Goal: Information Seeking & Learning: Learn about a topic

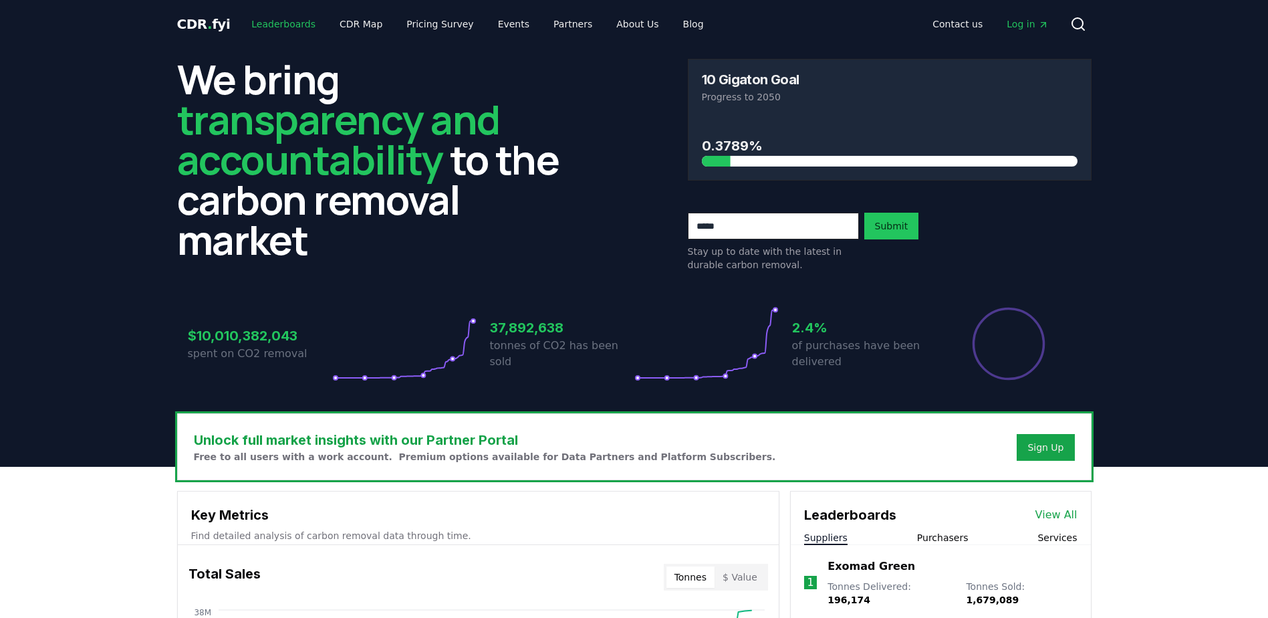
click at [269, 17] on link "Leaderboards" at bounding box center [284, 24] width 86 height 24
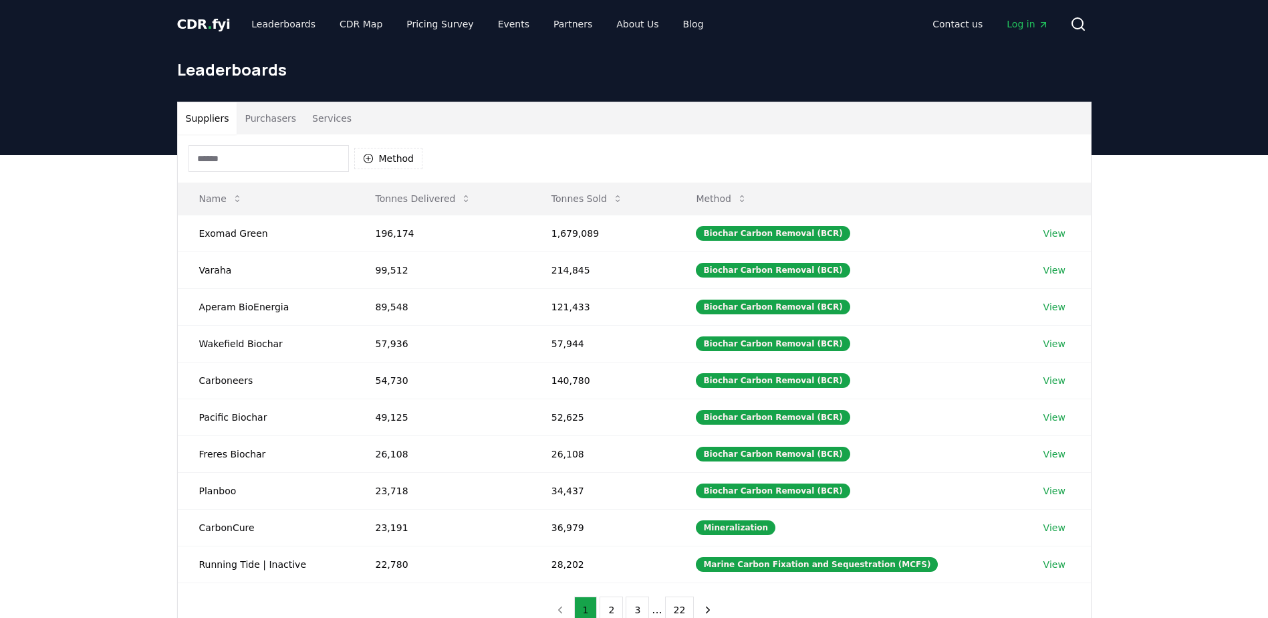
click at [275, 121] on button "Purchasers" at bounding box center [271, 118] width 68 height 32
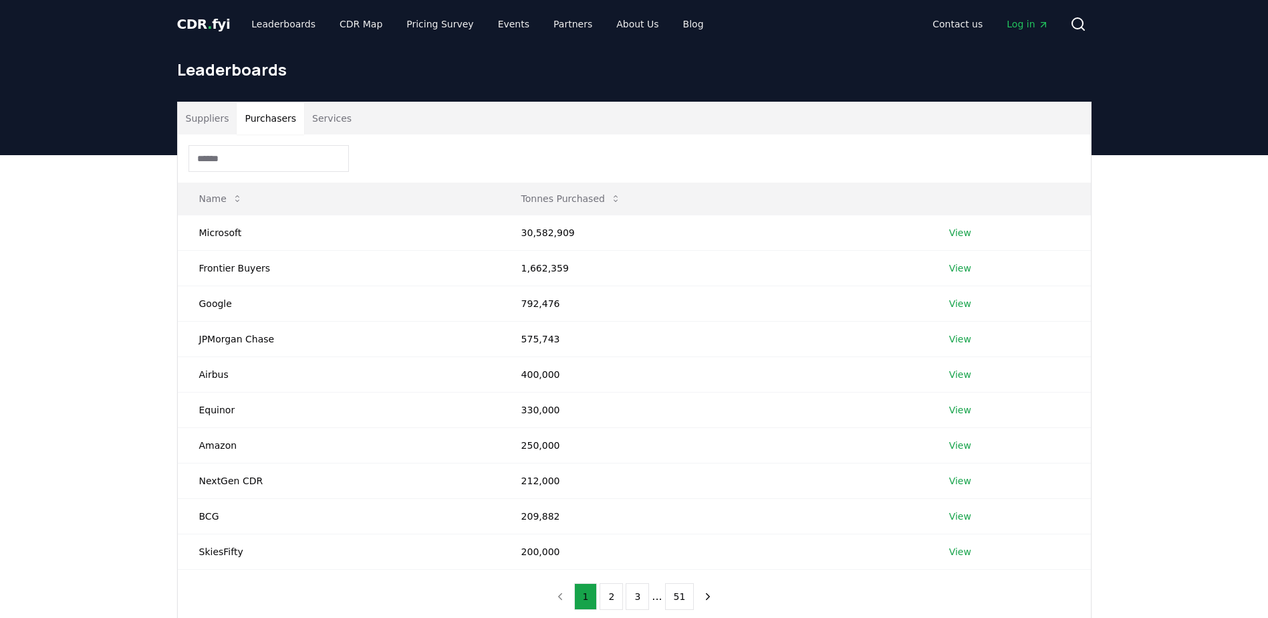
click at [269, 170] on input at bounding box center [268, 158] width 160 height 27
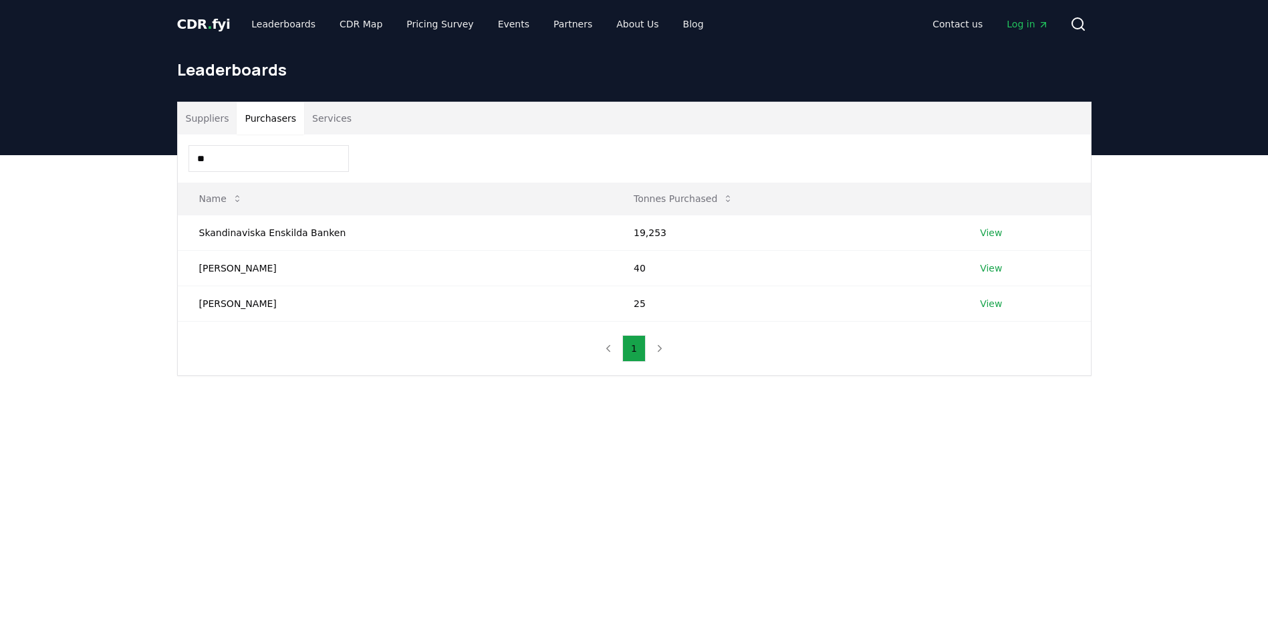
type input "*"
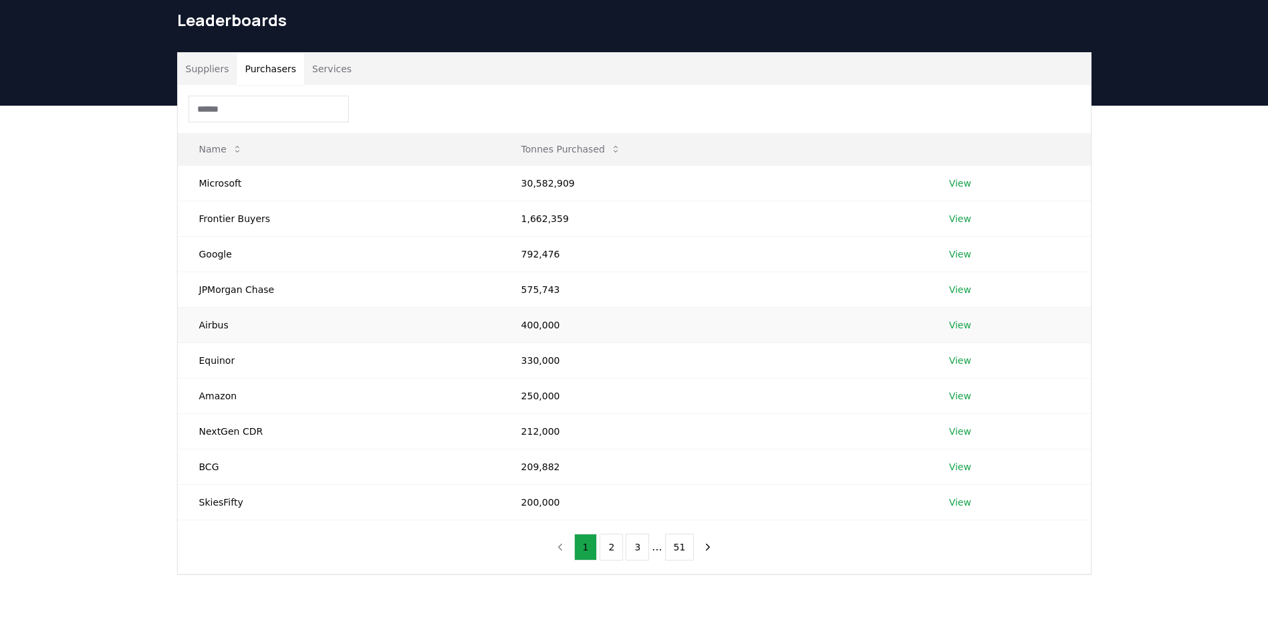
scroll to position [50, 0]
click at [618, 543] on button "2" at bounding box center [610, 546] width 23 height 27
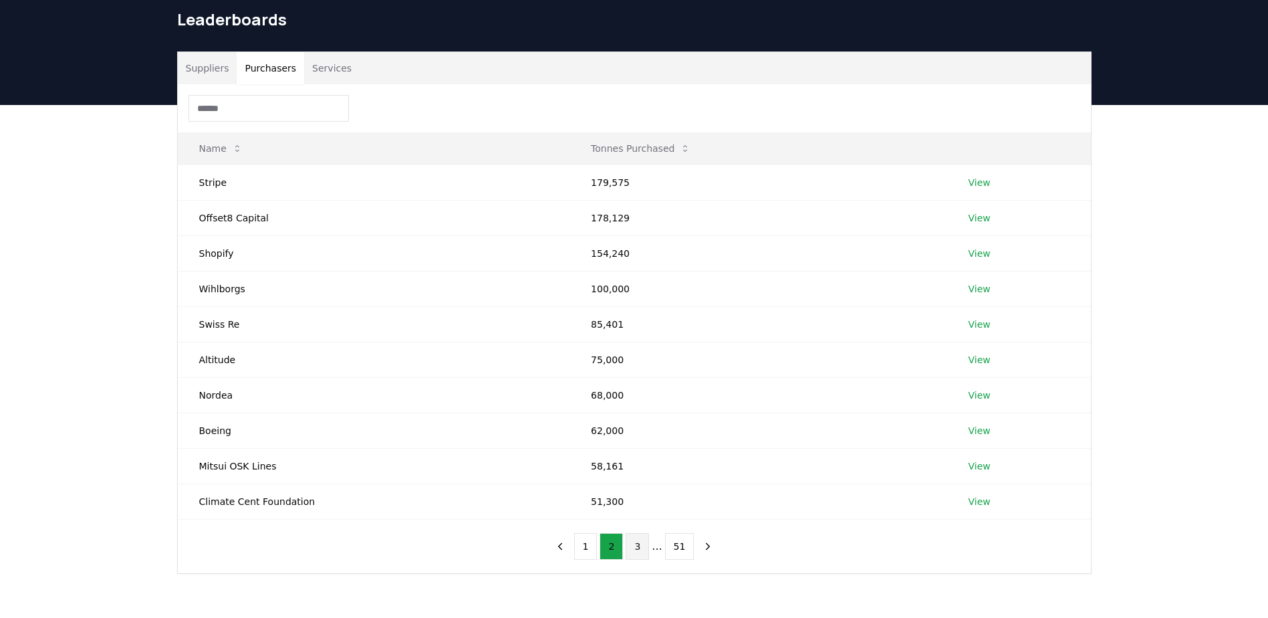
click at [633, 551] on button "3" at bounding box center [637, 546] width 23 height 27
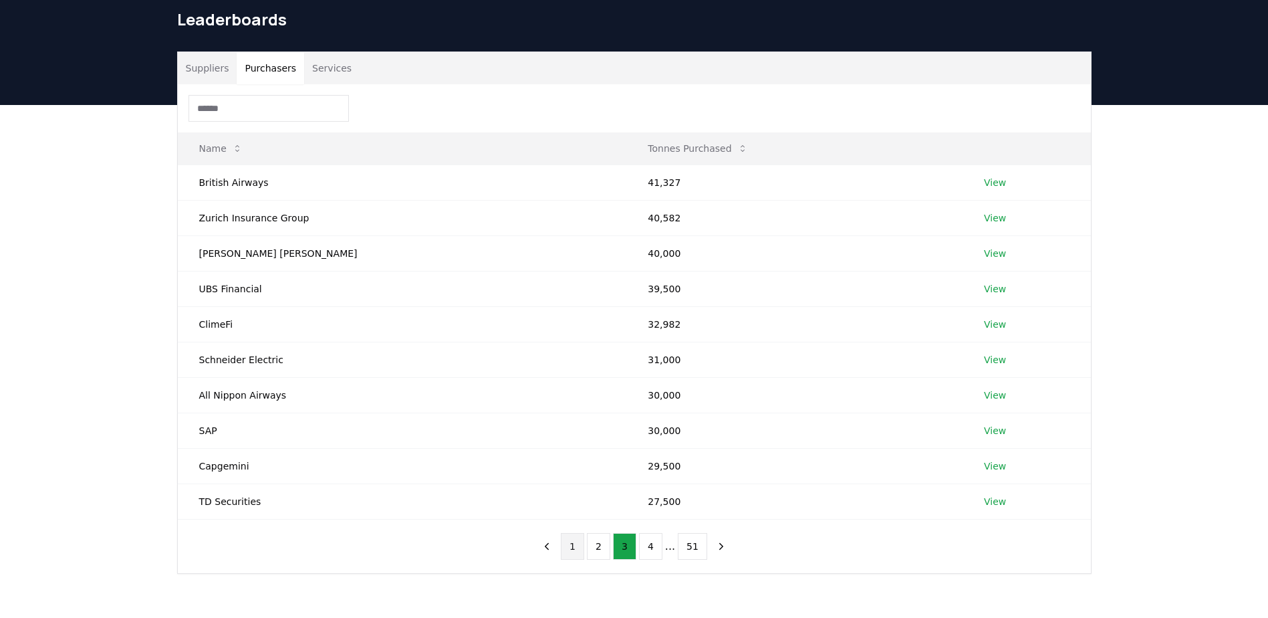
click at [579, 546] on button "1" at bounding box center [572, 546] width 23 height 27
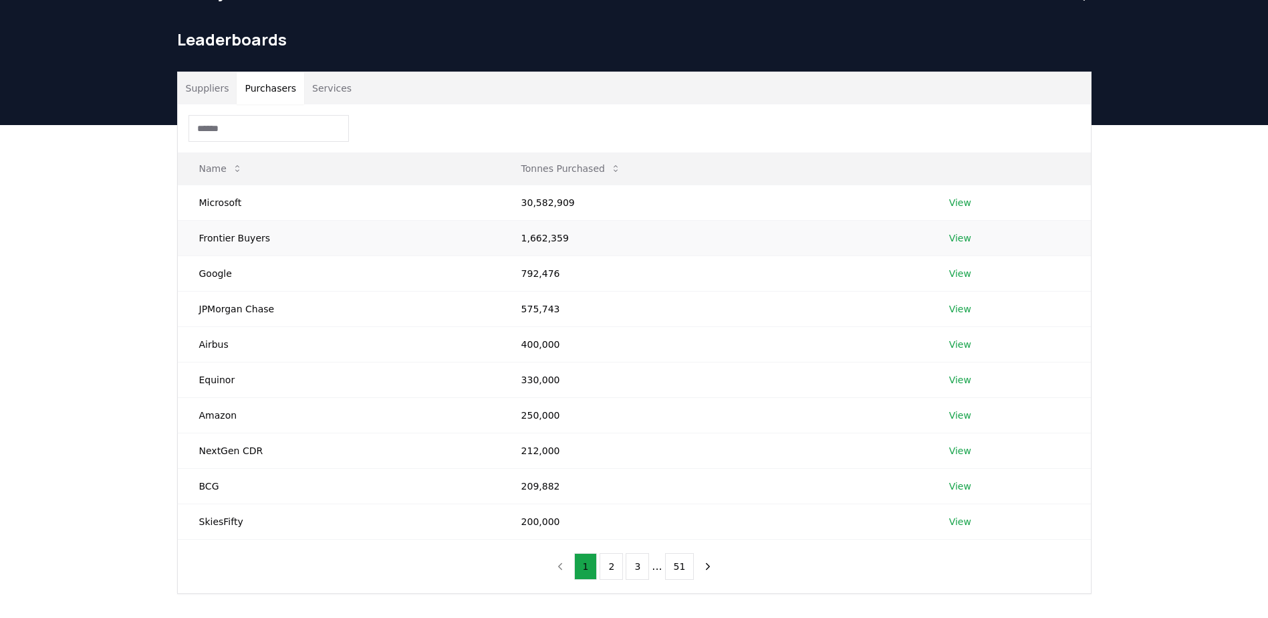
scroll to position [29, 0]
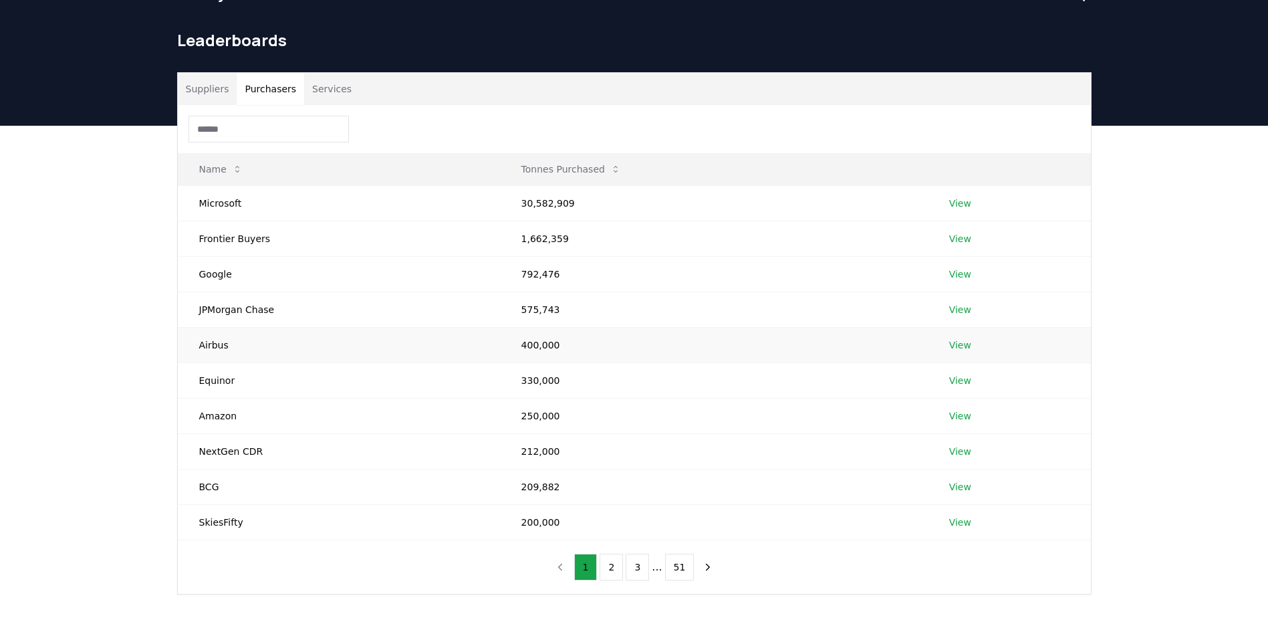
click at [958, 346] on link "View" at bounding box center [960, 344] width 22 height 13
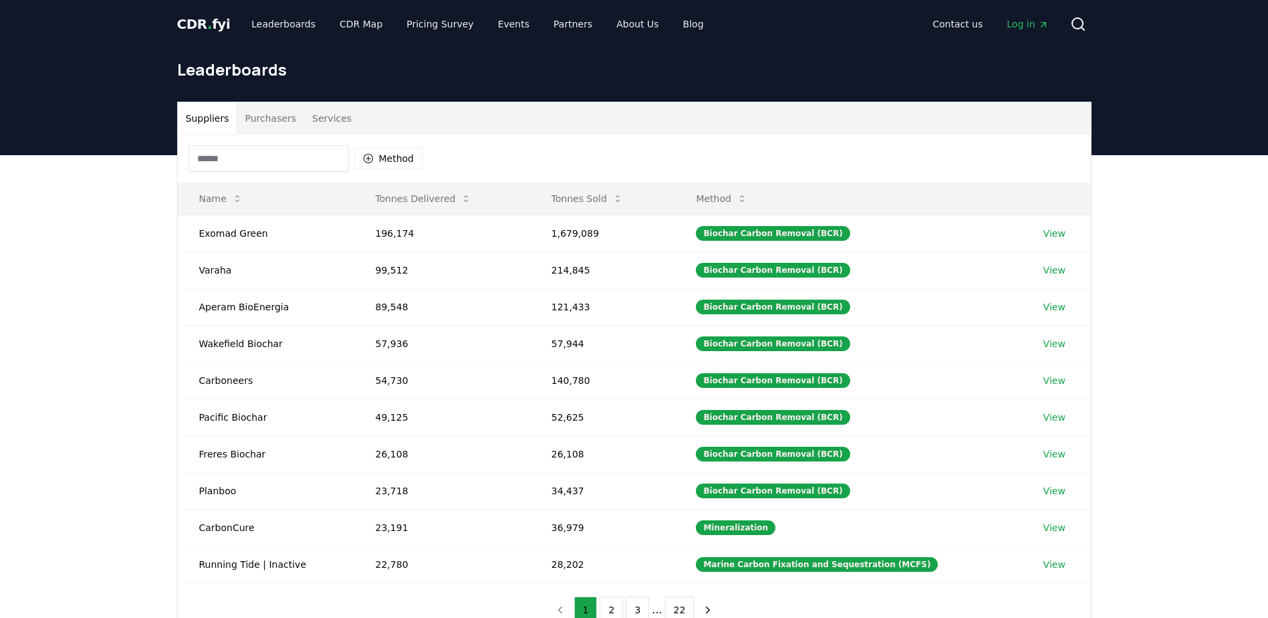
scroll to position [29, 0]
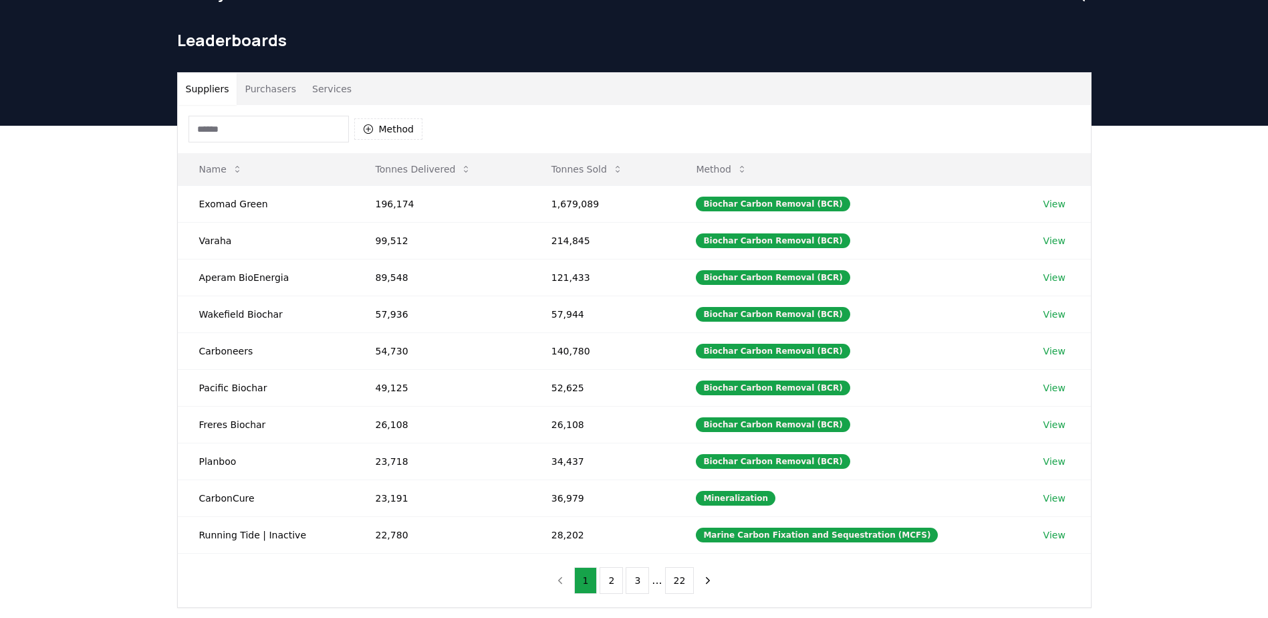
click at [258, 94] on button "Purchasers" at bounding box center [271, 89] width 68 height 32
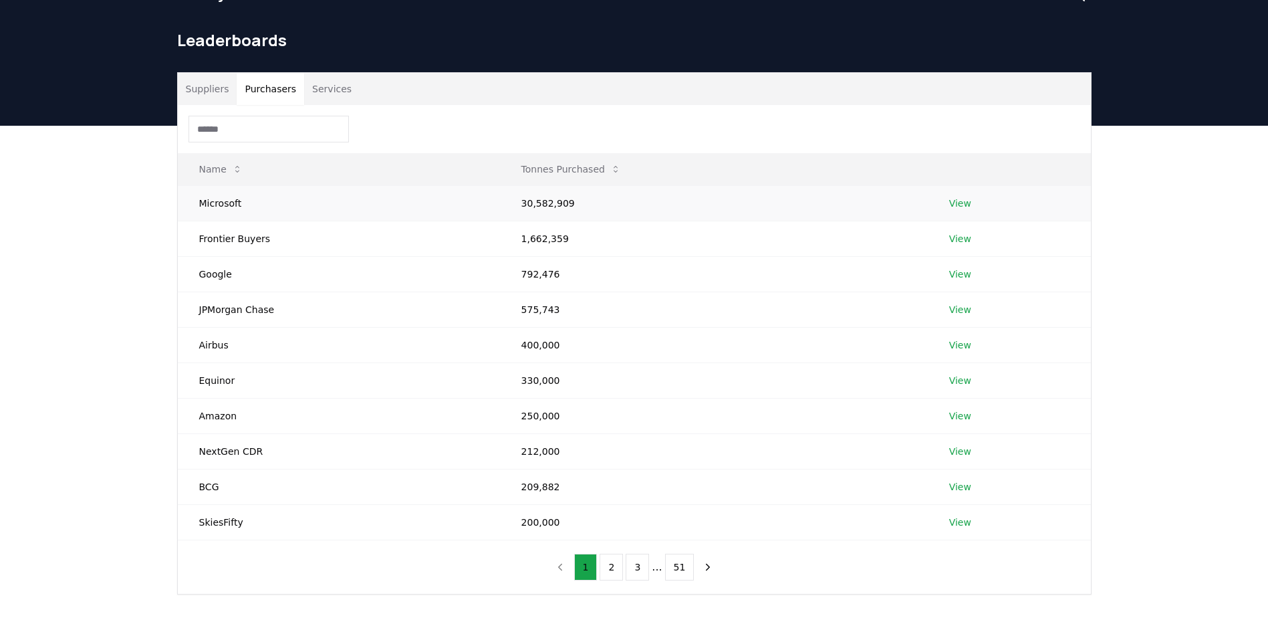
click at [961, 207] on link "View" at bounding box center [960, 202] width 22 height 13
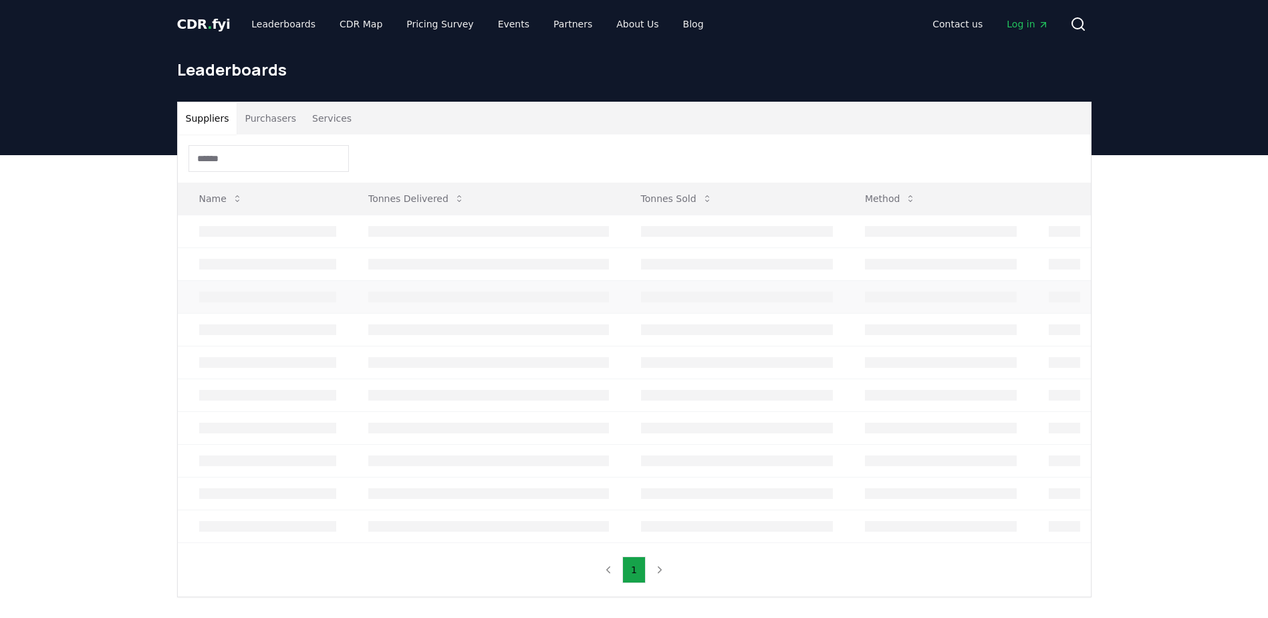
scroll to position [29, 0]
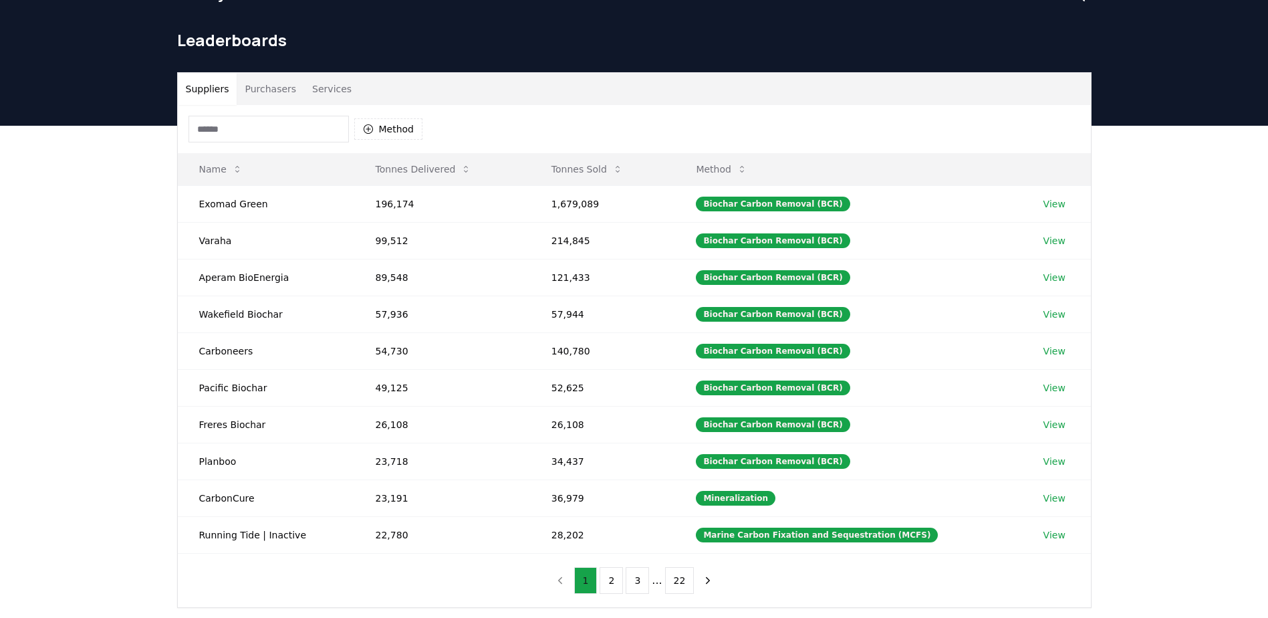
click at [593, 583] on button "1" at bounding box center [585, 580] width 23 height 27
click at [239, 91] on button "Purchasers" at bounding box center [271, 89] width 68 height 32
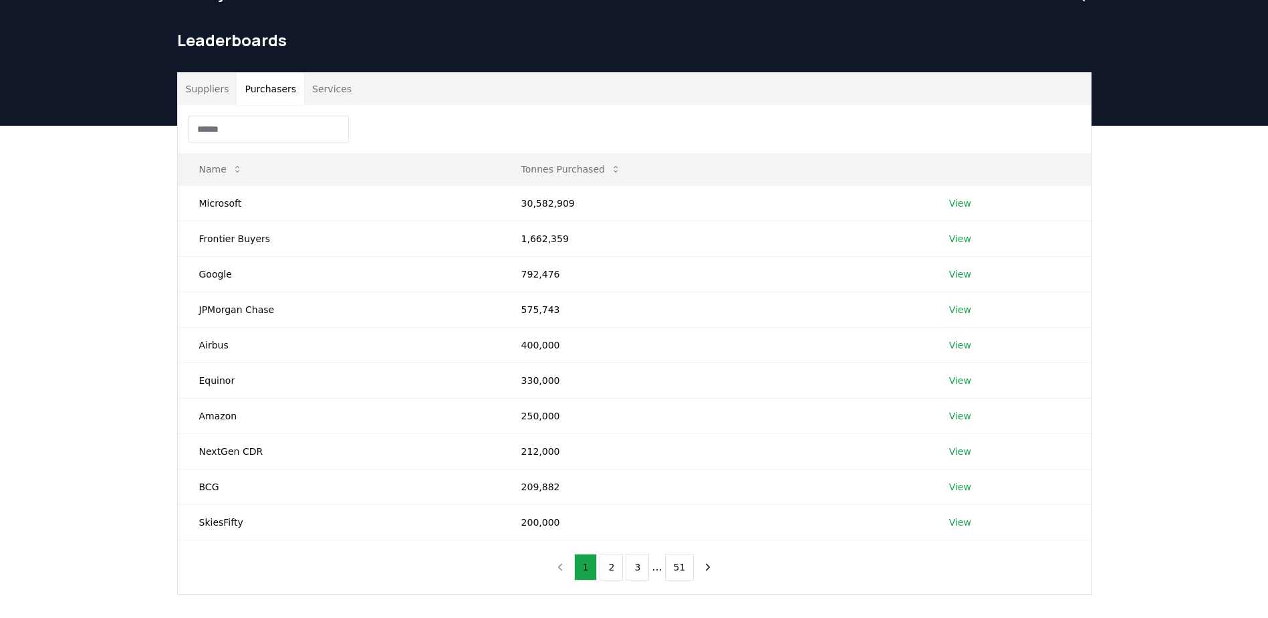
click at [312, 95] on button "Services" at bounding box center [331, 89] width 55 height 32
click at [276, 90] on button "Purchasers" at bounding box center [271, 89] width 68 height 32
click at [616, 571] on button "2" at bounding box center [610, 566] width 23 height 27
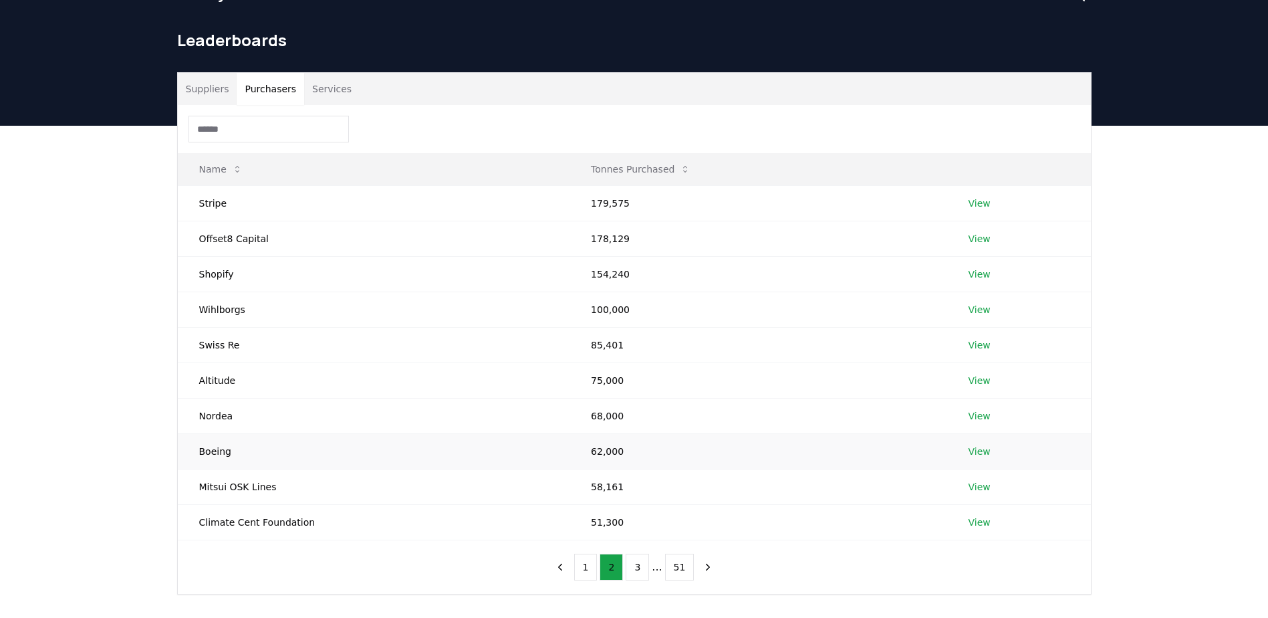
click at [976, 450] on link "View" at bounding box center [979, 450] width 22 height 13
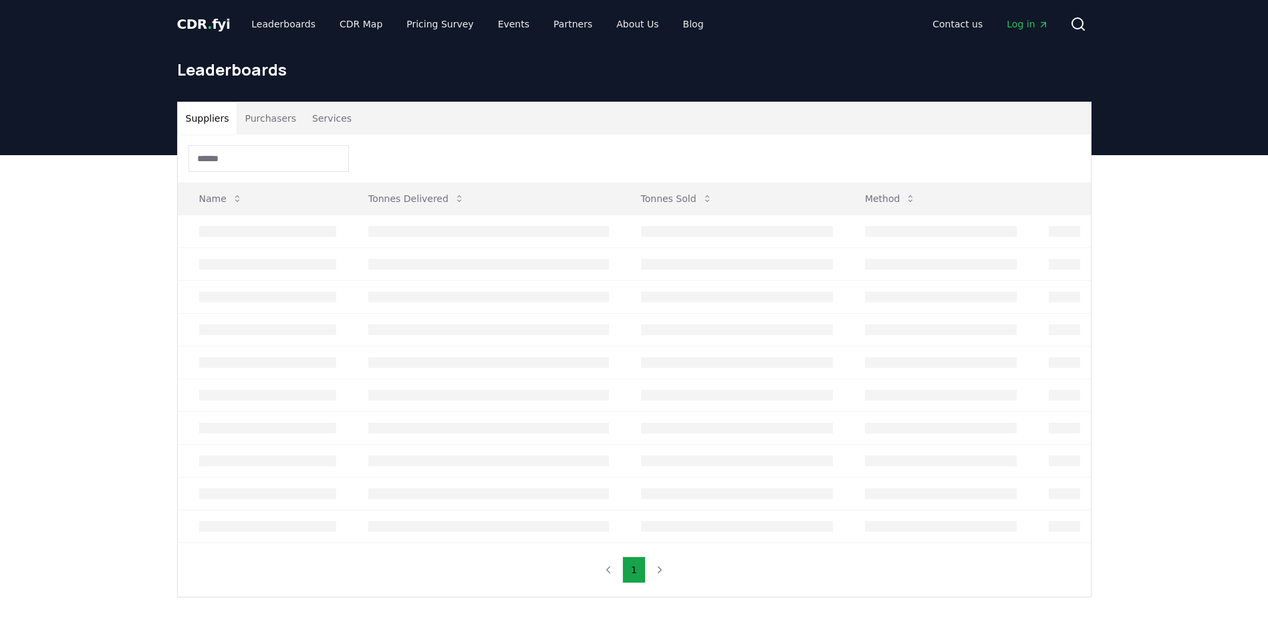
scroll to position [29, 0]
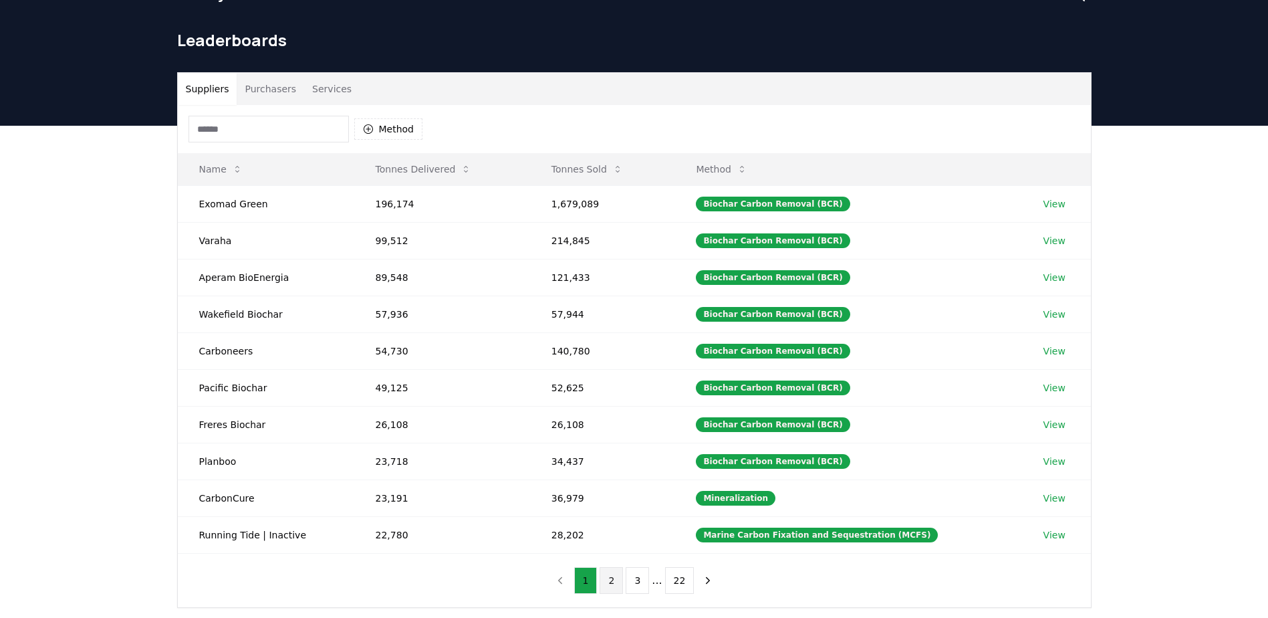
click at [616, 578] on button "2" at bounding box center [610, 580] width 23 height 27
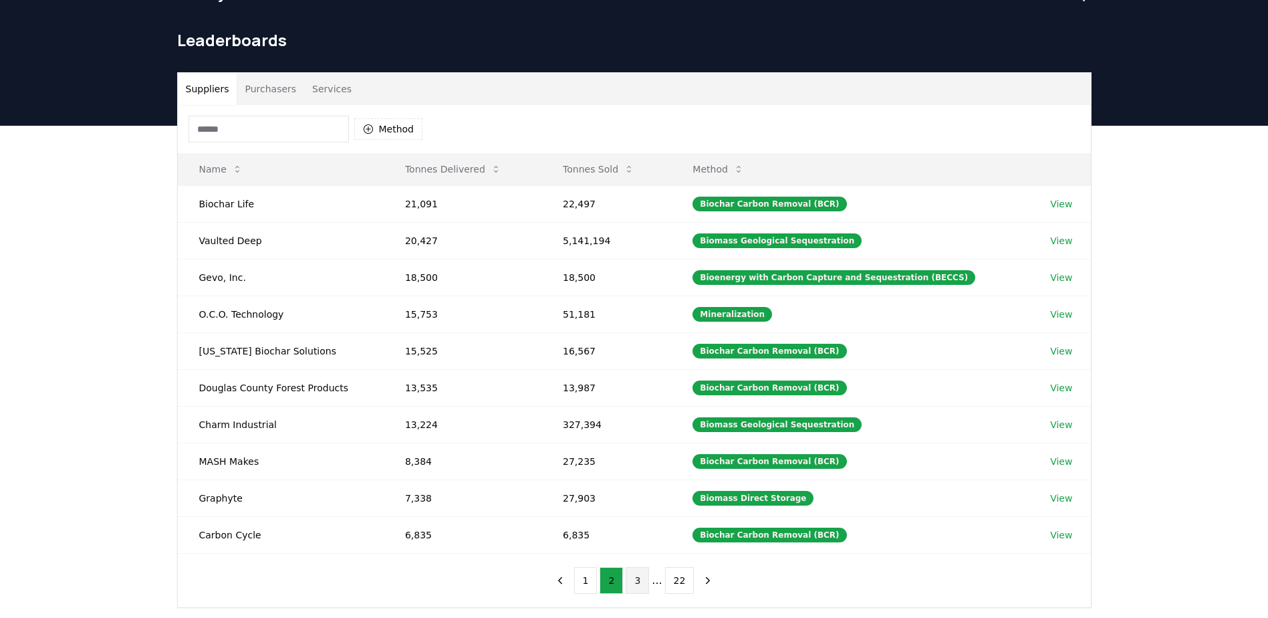
click at [637, 583] on button "3" at bounding box center [637, 580] width 23 height 27
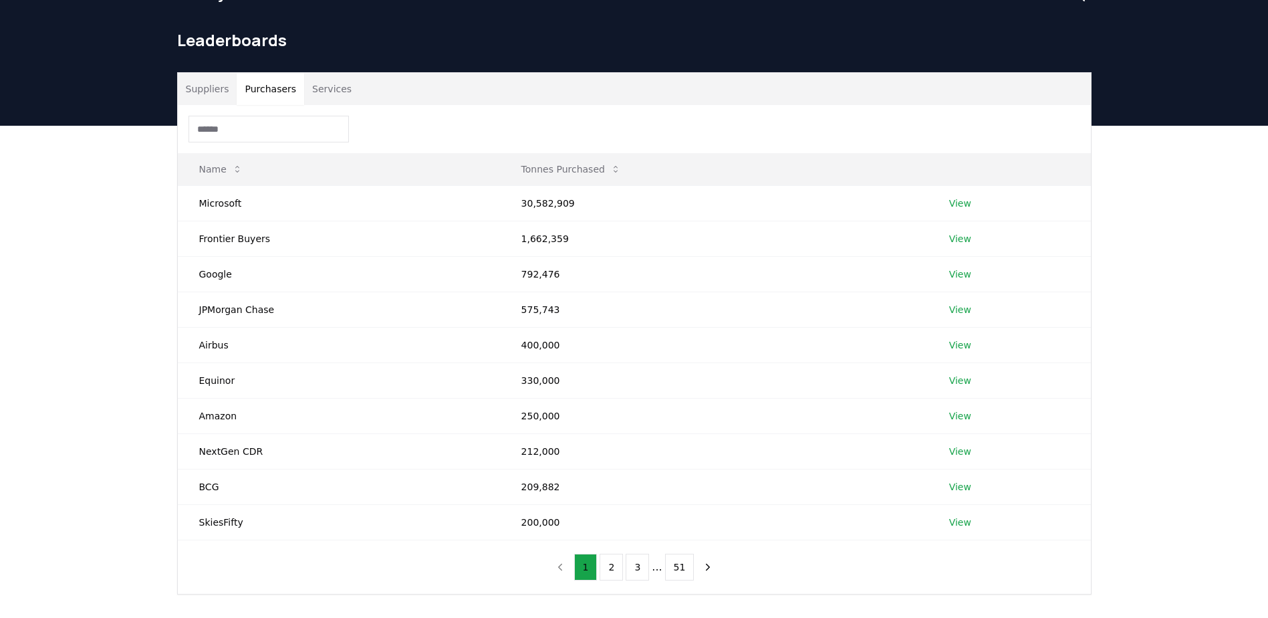
click at [261, 87] on button "Purchasers" at bounding box center [271, 89] width 68 height 32
click at [618, 567] on button "2" at bounding box center [610, 566] width 23 height 27
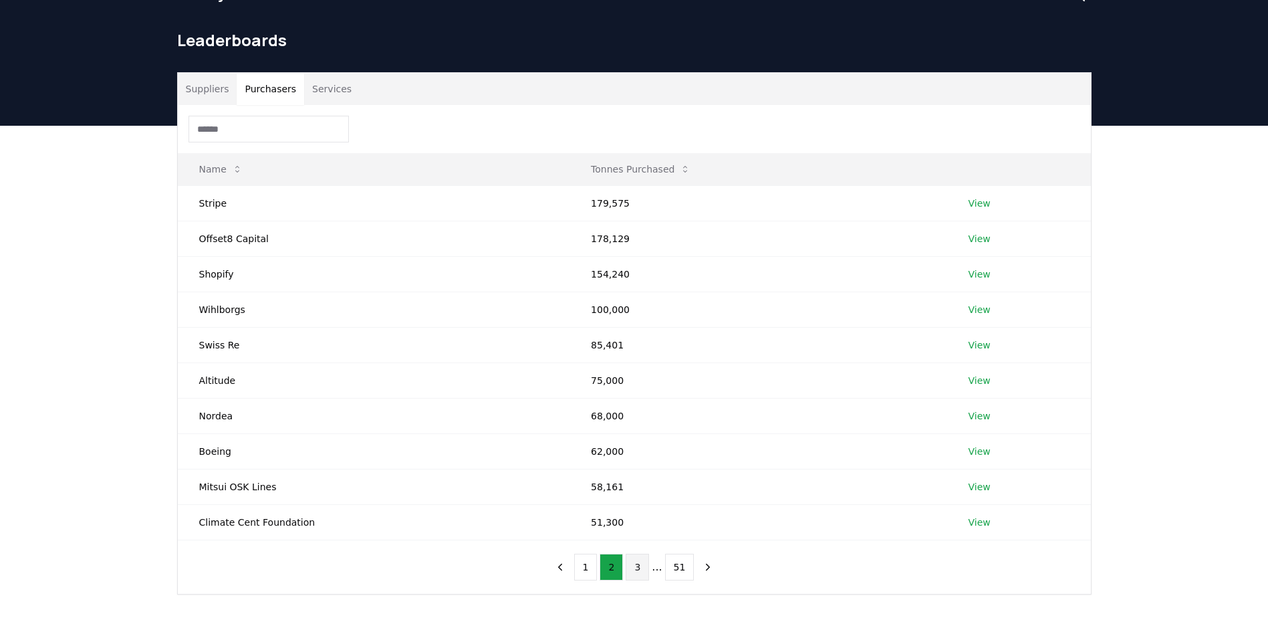
click at [640, 563] on button "3" at bounding box center [637, 566] width 23 height 27
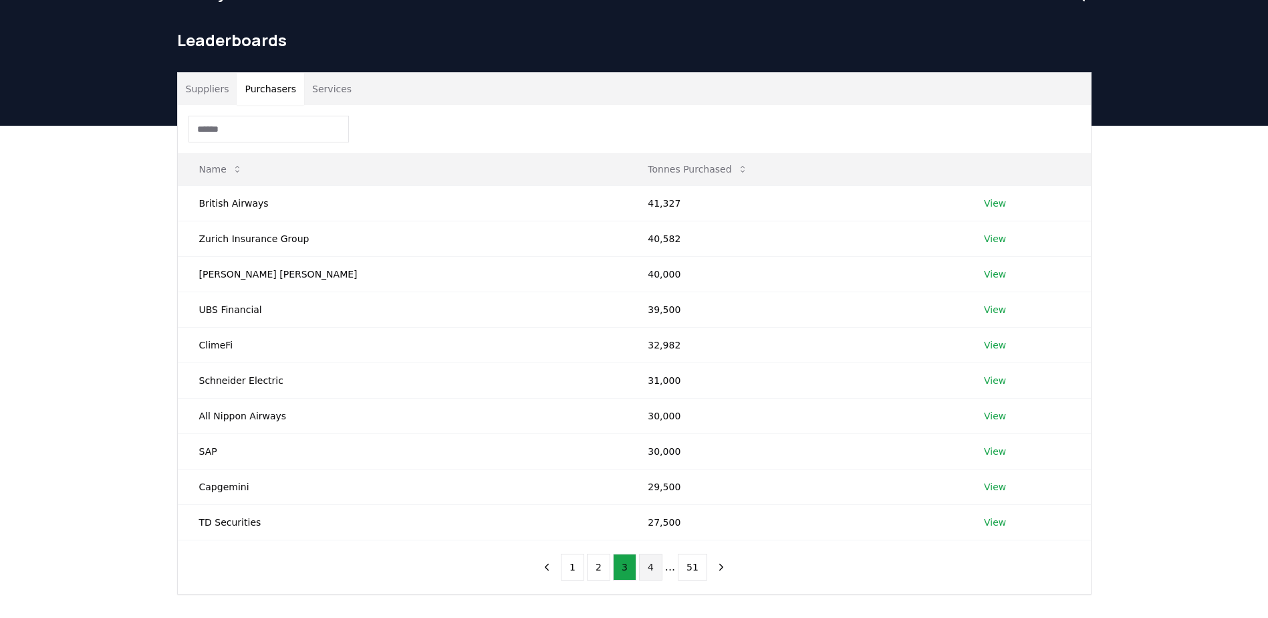
click at [654, 571] on button "4" at bounding box center [650, 566] width 23 height 27
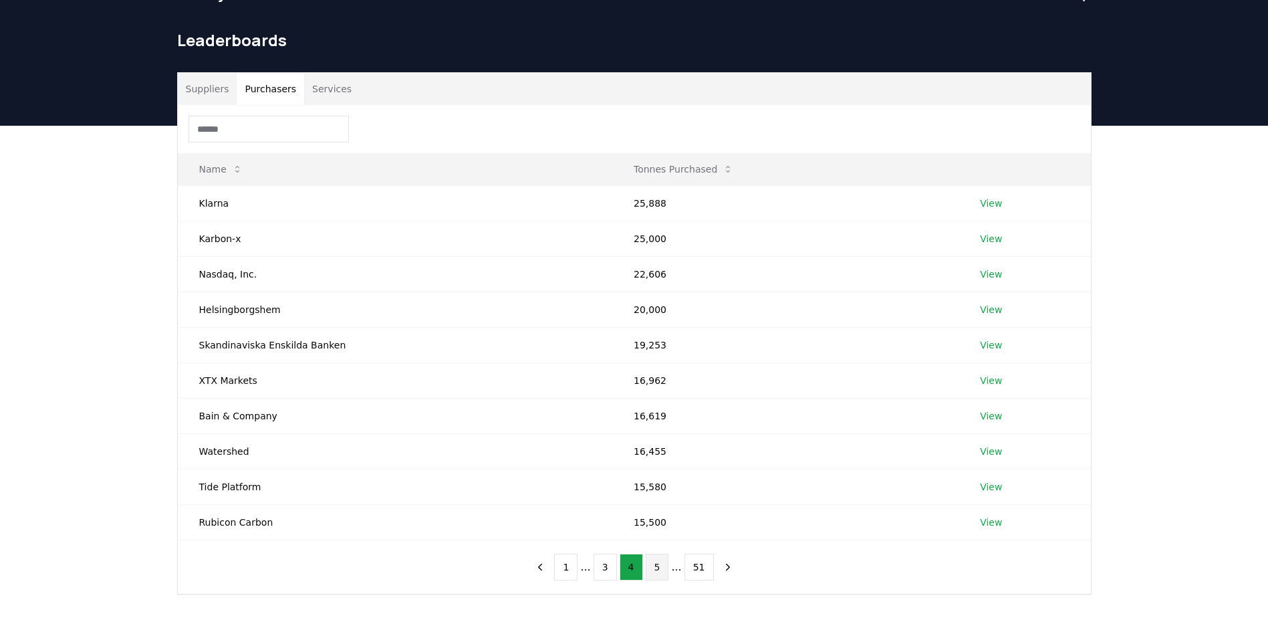
click at [656, 563] on button "5" at bounding box center [657, 566] width 23 height 27
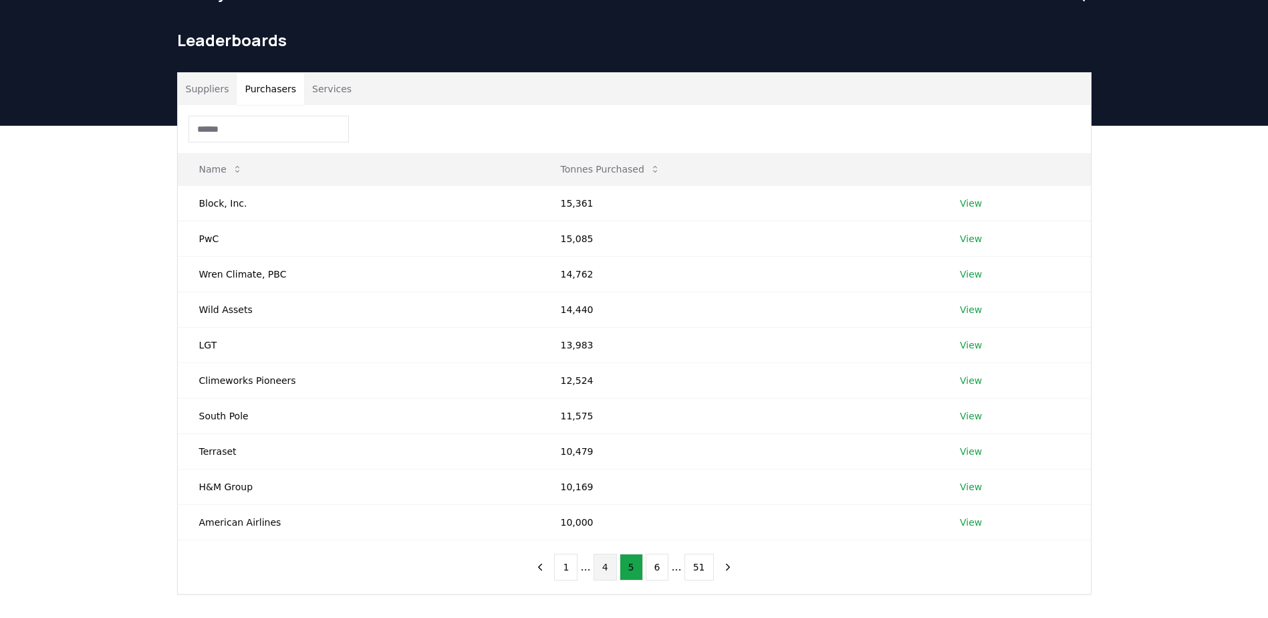
click at [612, 569] on button "4" at bounding box center [604, 566] width 23 height 27
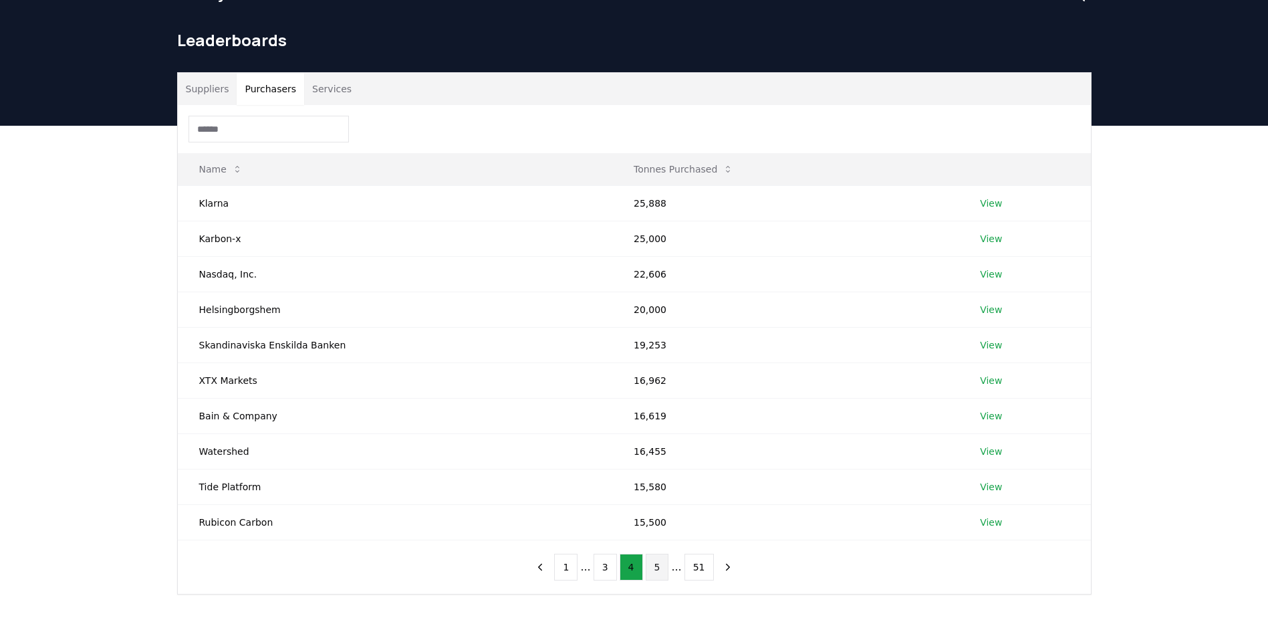
click at [652, 568] on button "5" at bounding box center [657, 566] width 23 height 27
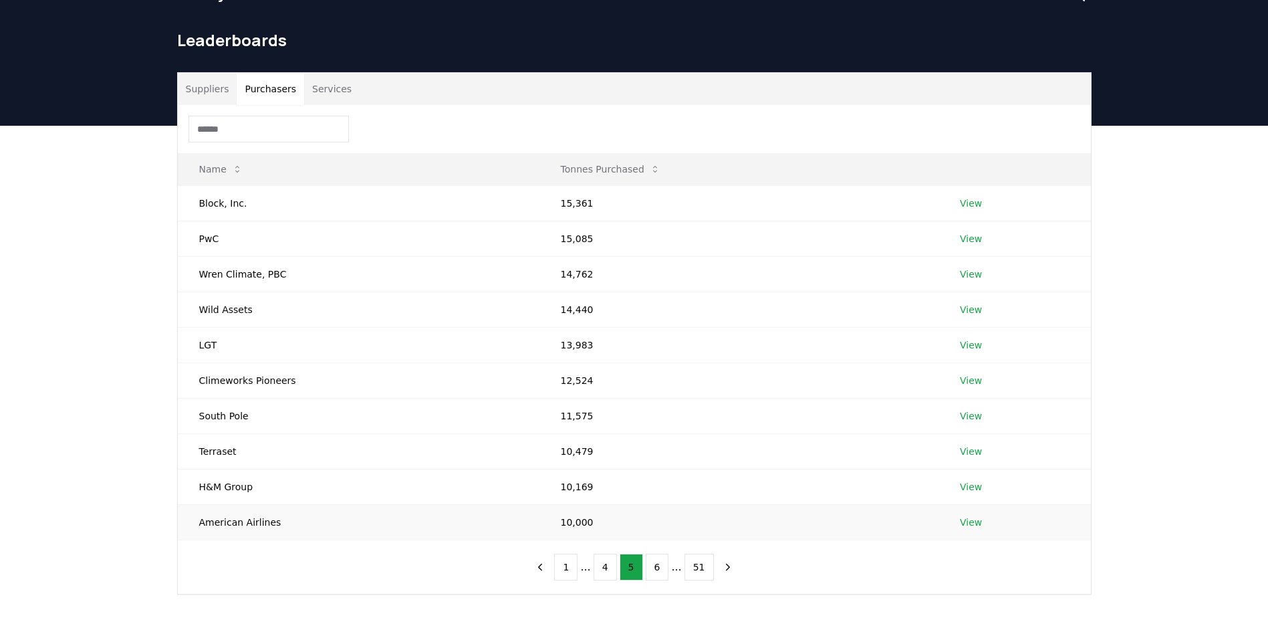
click at [950, 521] on td "View" at bounding box center [1014, 521] width 152 height 35
click at [977, 521] on link "View" at bounding box center [971, 521] width 22 height 13
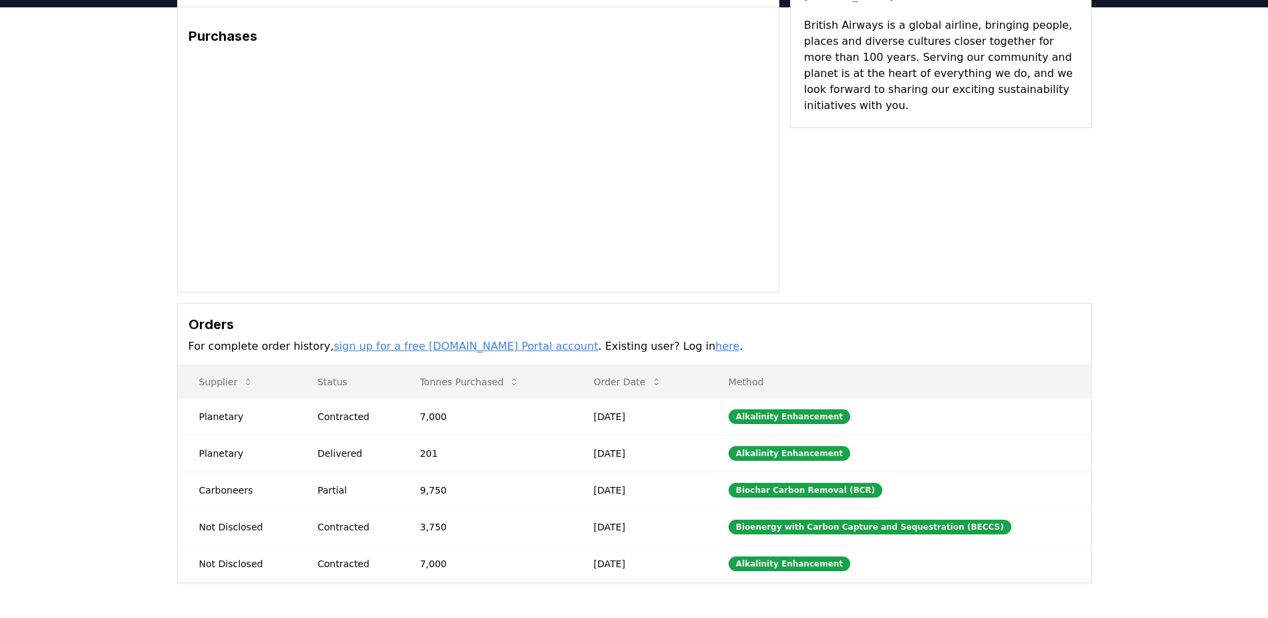
scroll to position [5, 0]
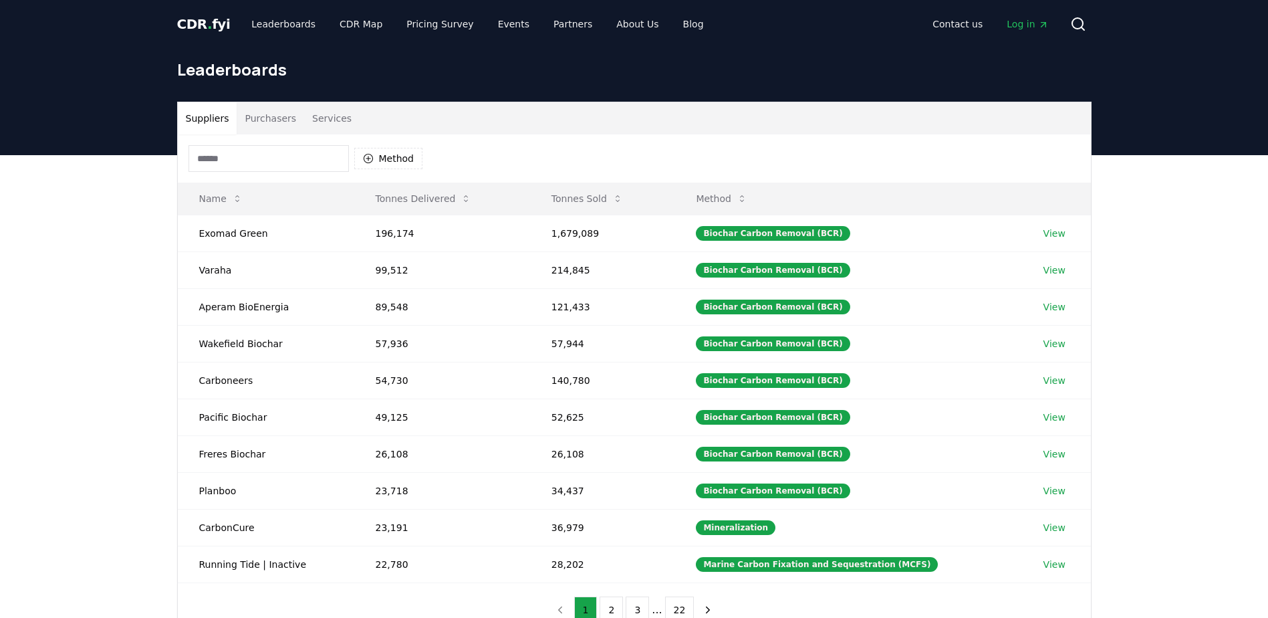
scroll to position [29, 0]
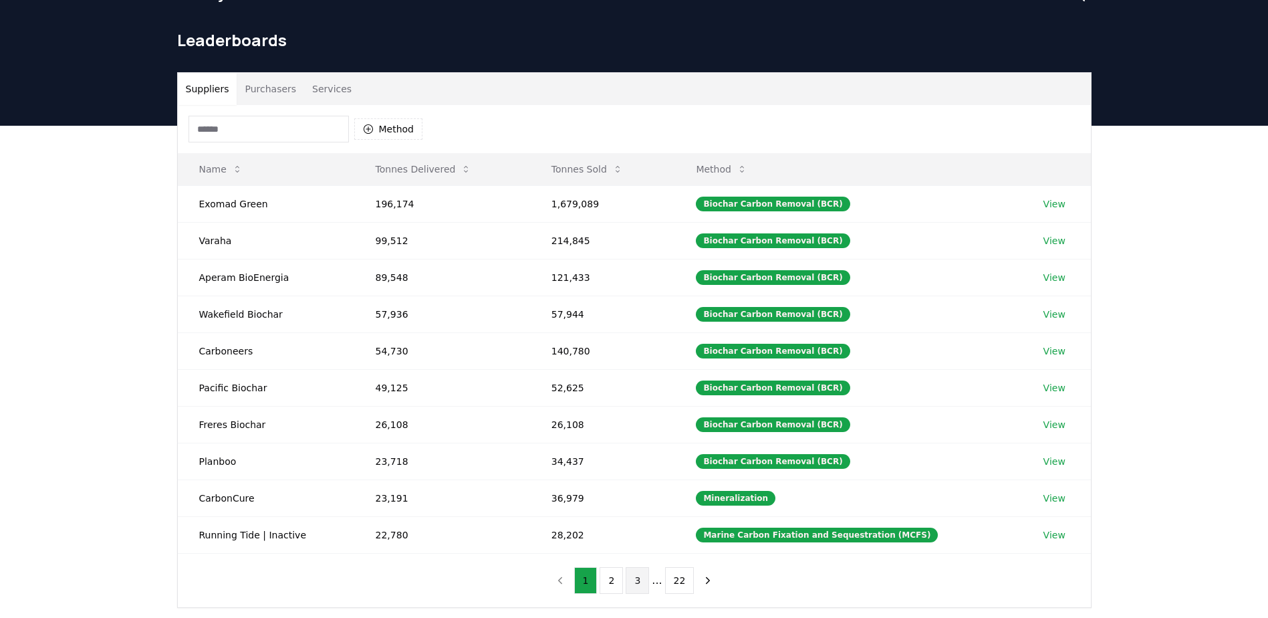
click at [641, 577] on button "3" at bounding box center [637, 580] width 23 height 27
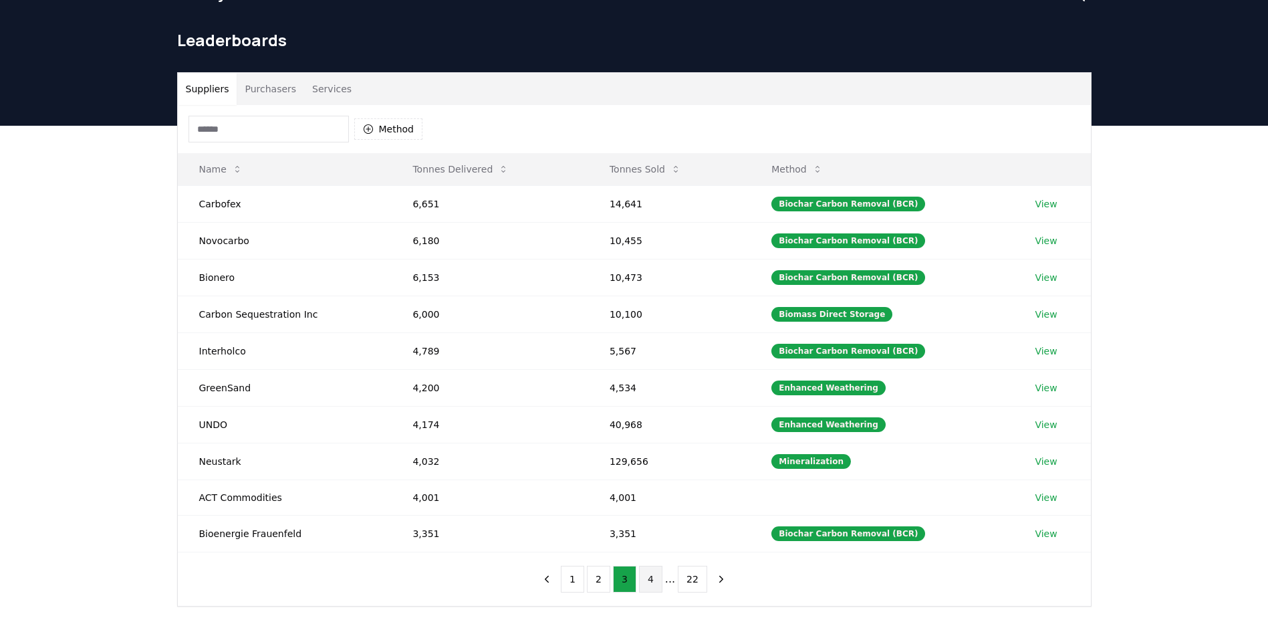
click at [653, 583] on button "4" at bounding box center [650, 578] width 23 height 27
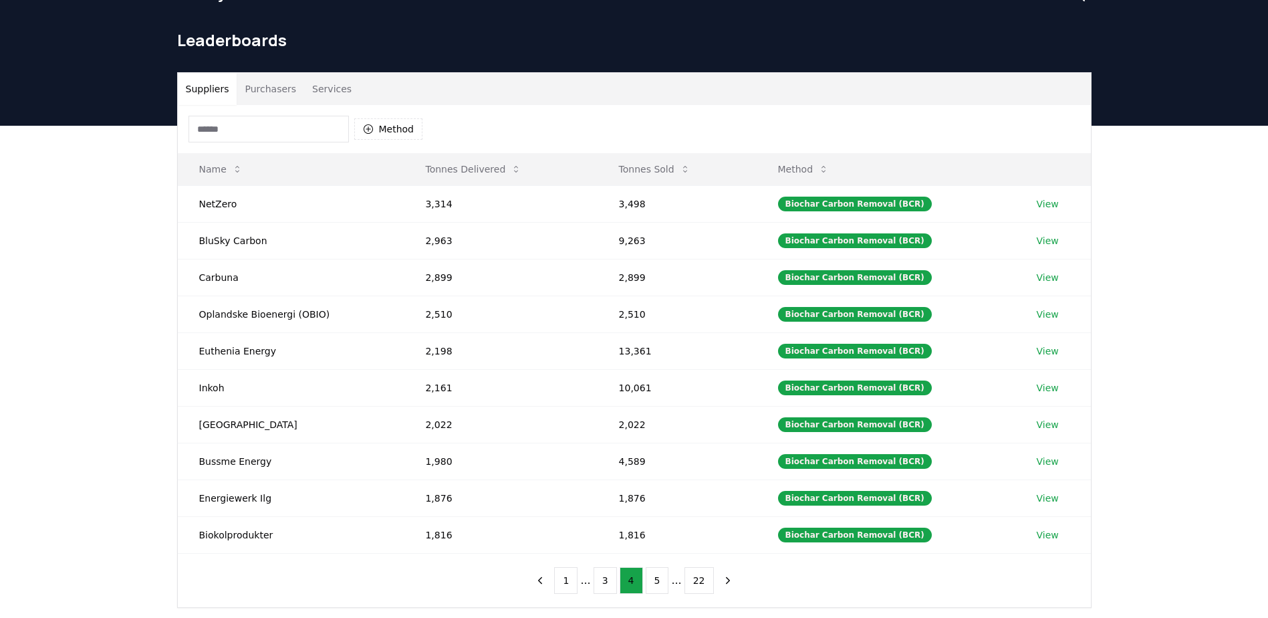
click at [260, 86] on button "Purchasers" at bounding box center [271, 89] width 68 height 32
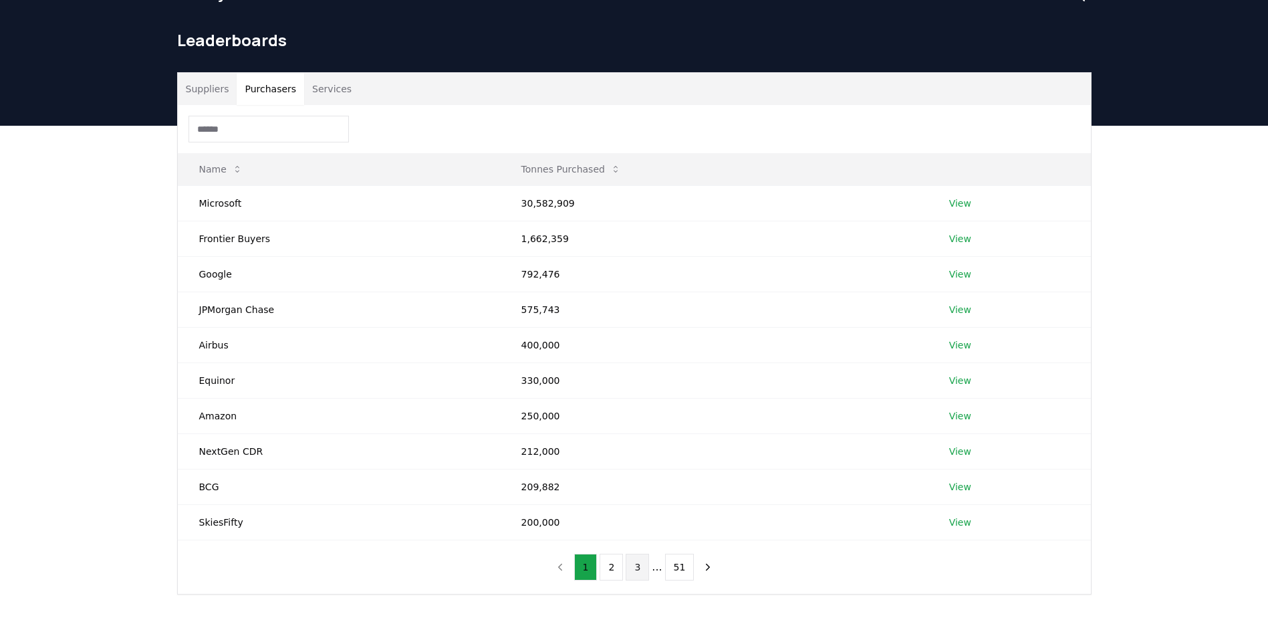
click at [649, 566] on button "3" at bounding box center [637, 566] width 23 height 27
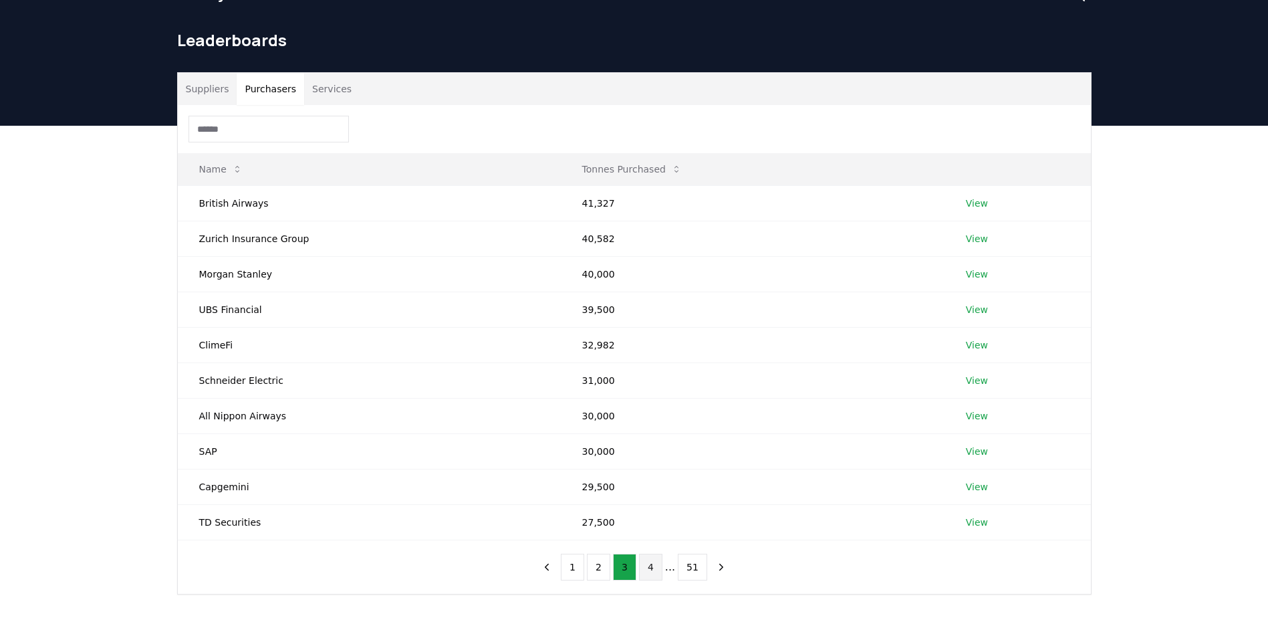
click at [651, 565] on button "4" at bounding box center [650, 566] width 23 height 27
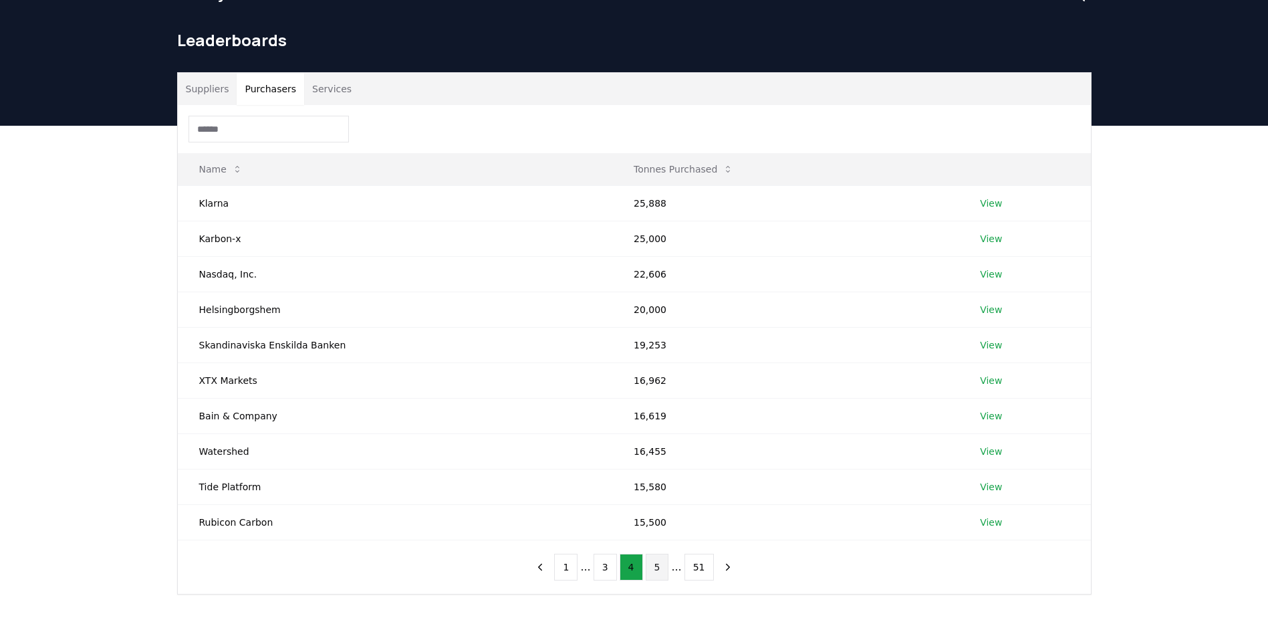
click at [653, 567] on button "5" at bounding box center [657, 566] width 23 height 27
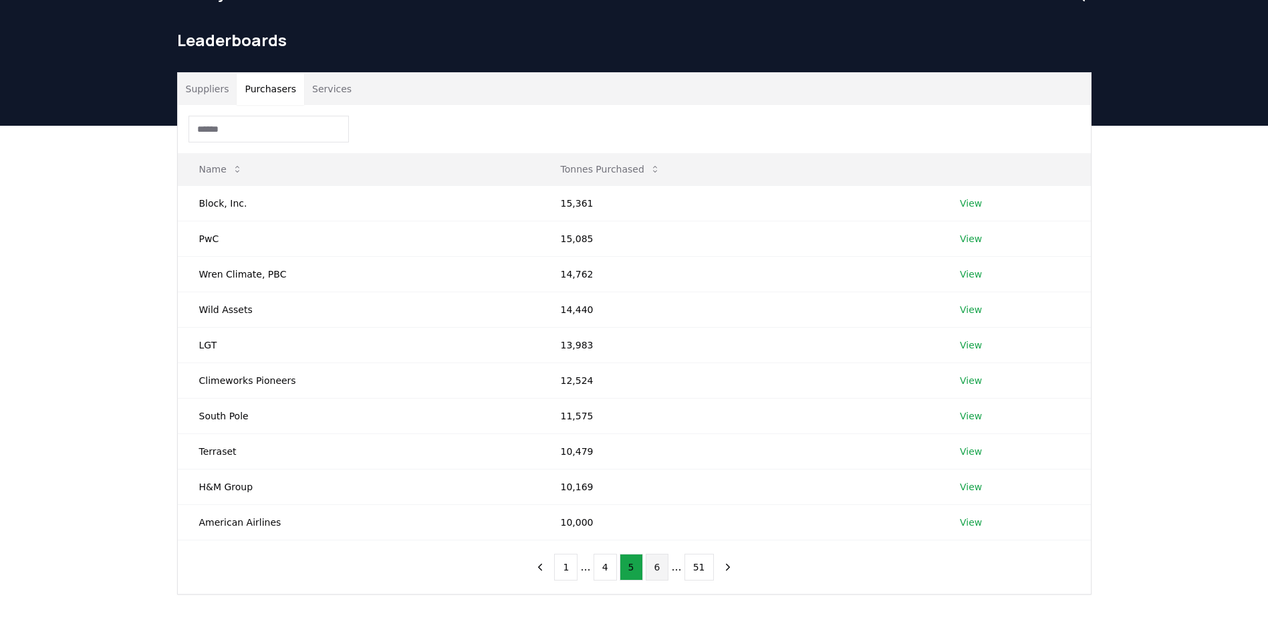
click at [656, 570] on button "6" at bounding box center [657, 566] width 23 height 27
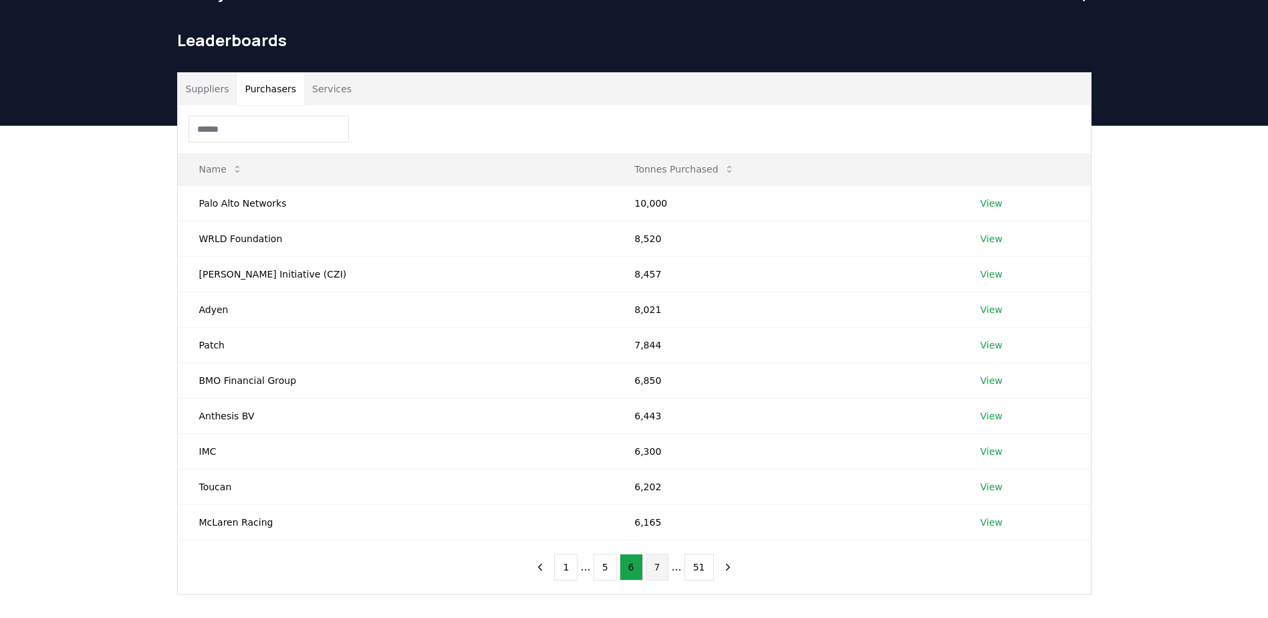
click at [656, 567] on button "7" at bounding box center [657, 566] width 23 height 27
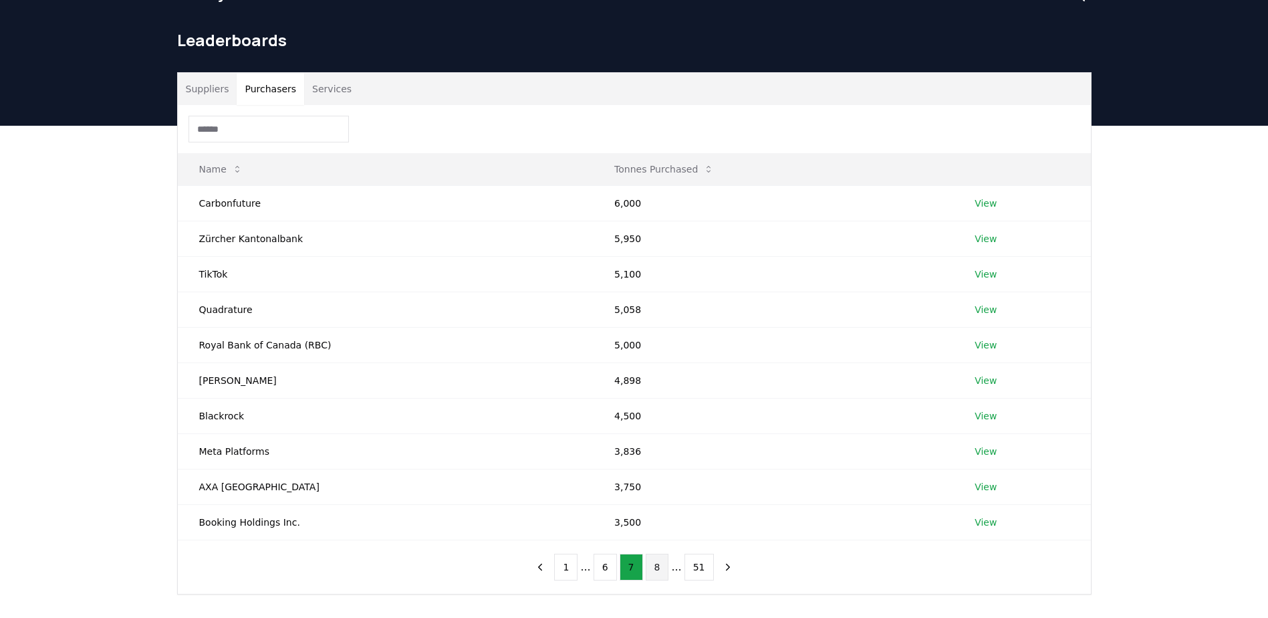
click at [656, 566] on button "8" at bounding box center [657, 566] width 23 height 27
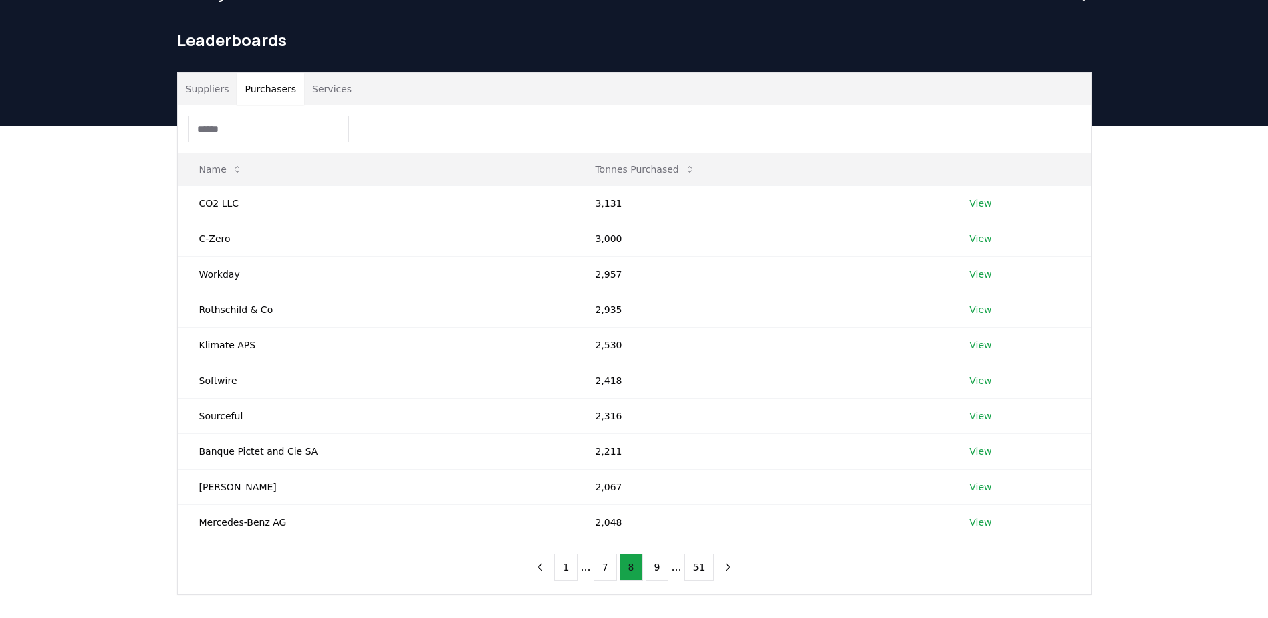
click at [656, 566] on button "9" at bounding box center [657, 566] width 23 height 27
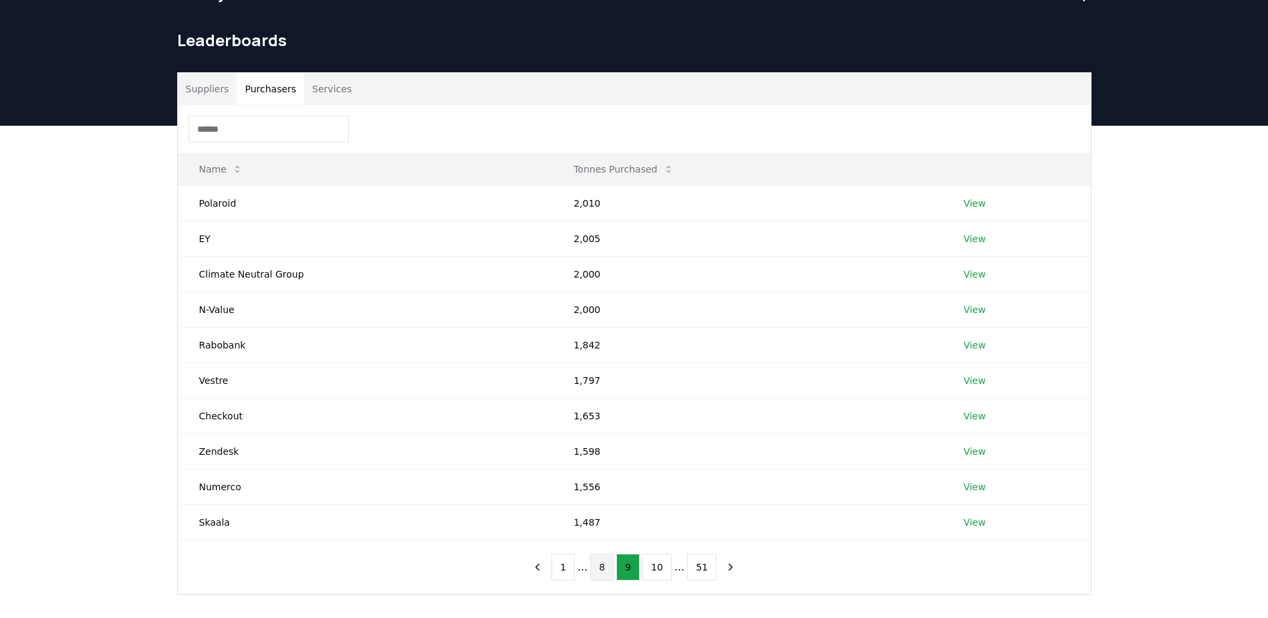
click at [656, 566] on button "10" at bounding box center [656, 566] width 29 height 27
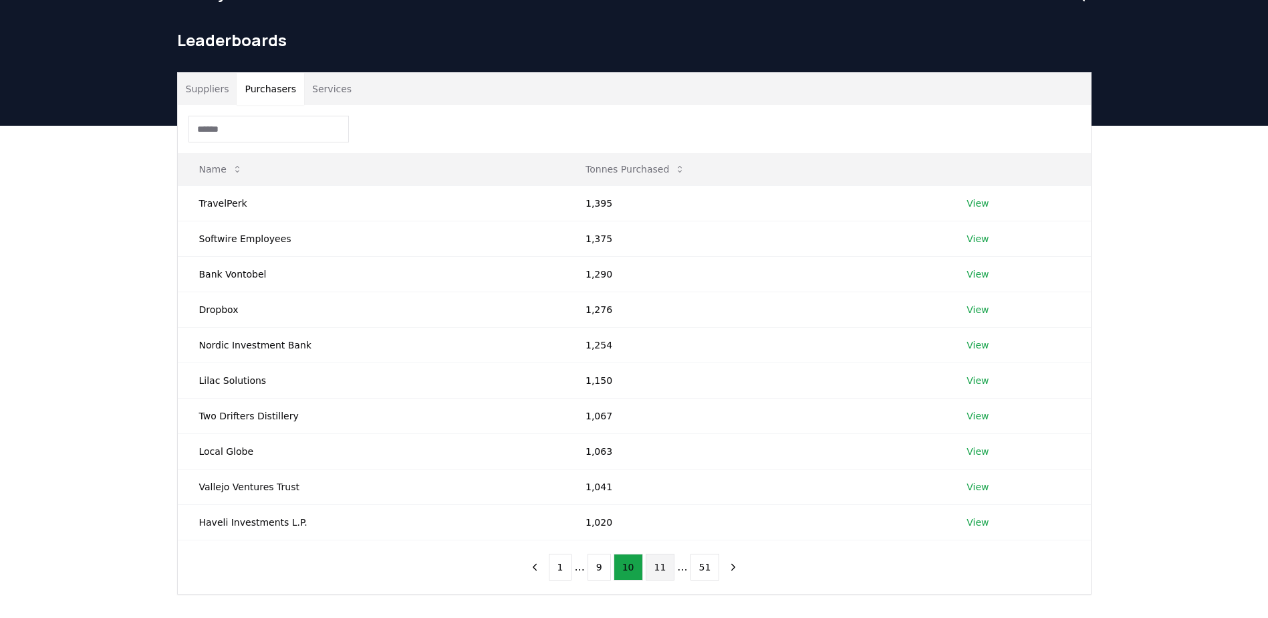
click at [657, 567] on button "11" at bounding box center [660, 566] width 29 height 27
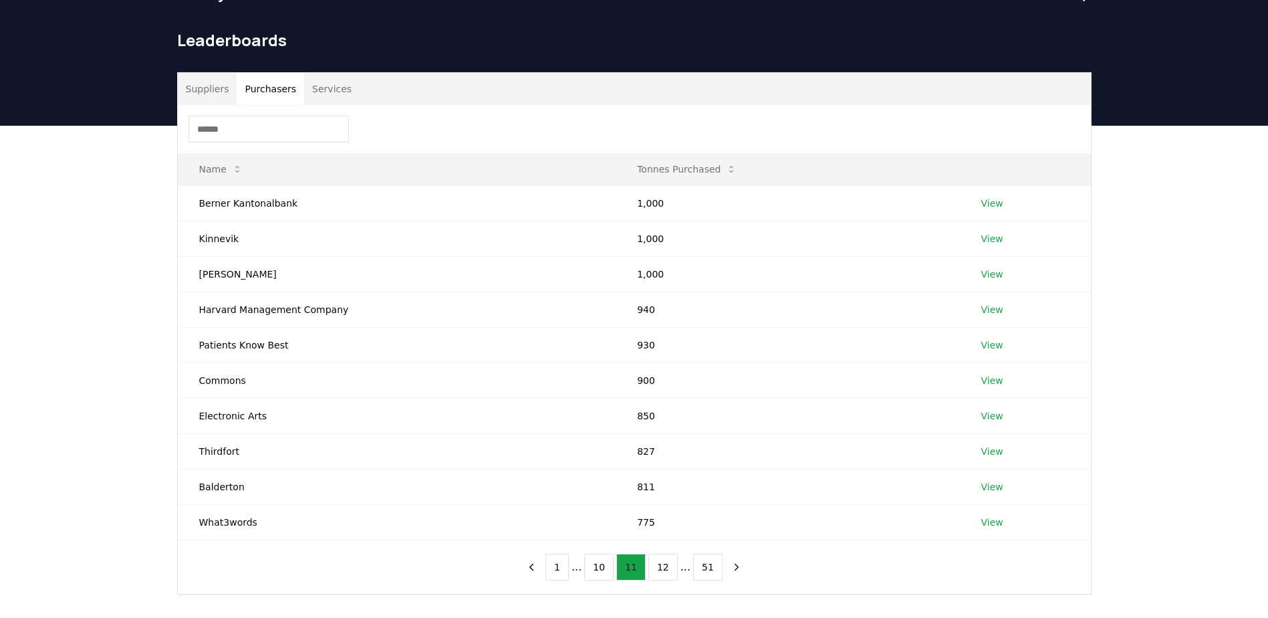
click at [657, 567] on button "12" at bounding box center [662, 566] width 29 height 27
click at [657, 567] on button "13" at bounding box center [662, 566] width 29 height 27
click at [657, 567] on button "14" at bounding box center [662, 566] width 29 height 27
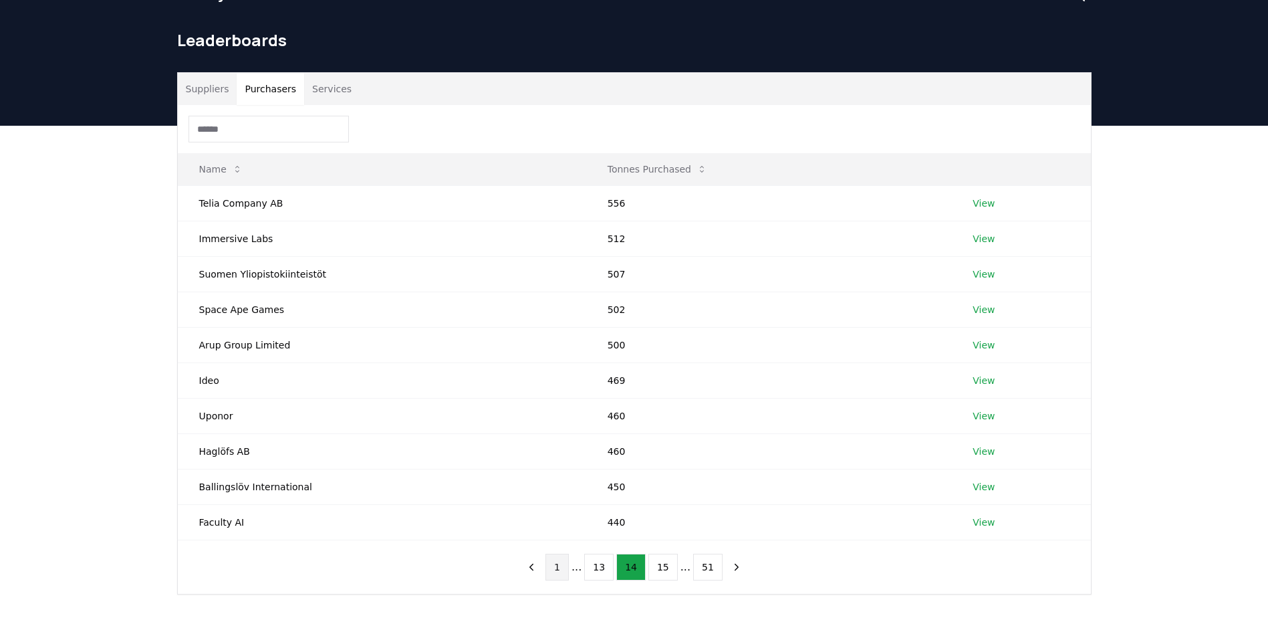
click at [561, 575] on button "1" at bounding box center [556, 566] width 23 height 27
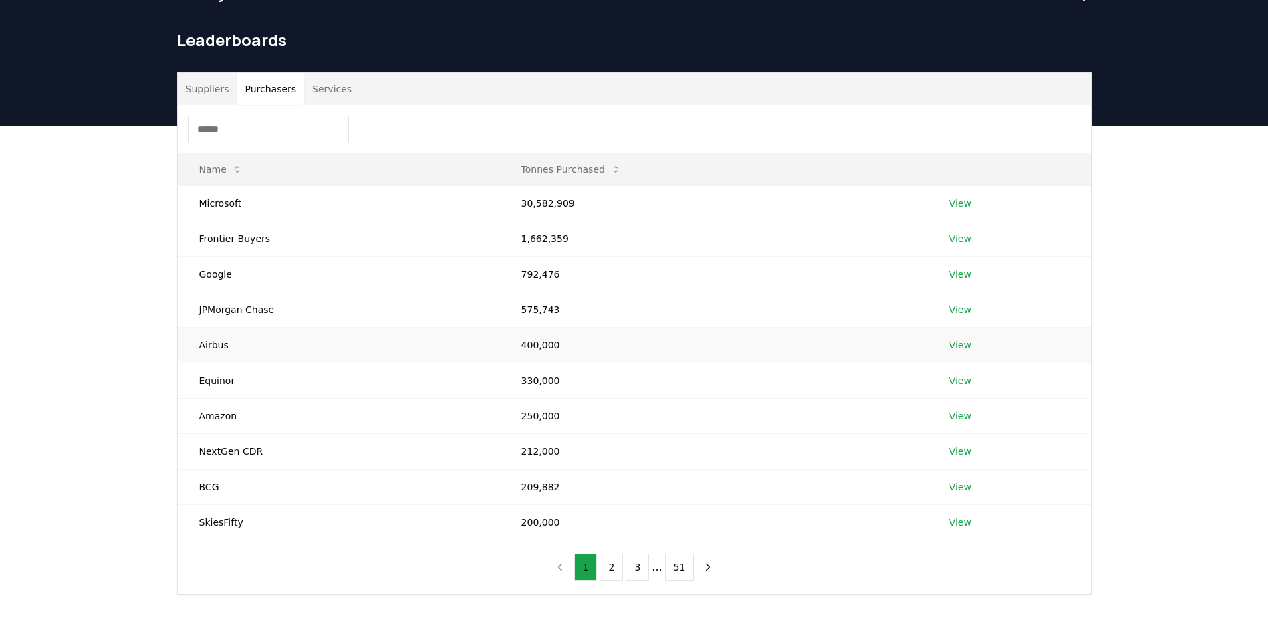
click at [963, 348] on link "View" at bounding box center [960, 344] width 22 height 13
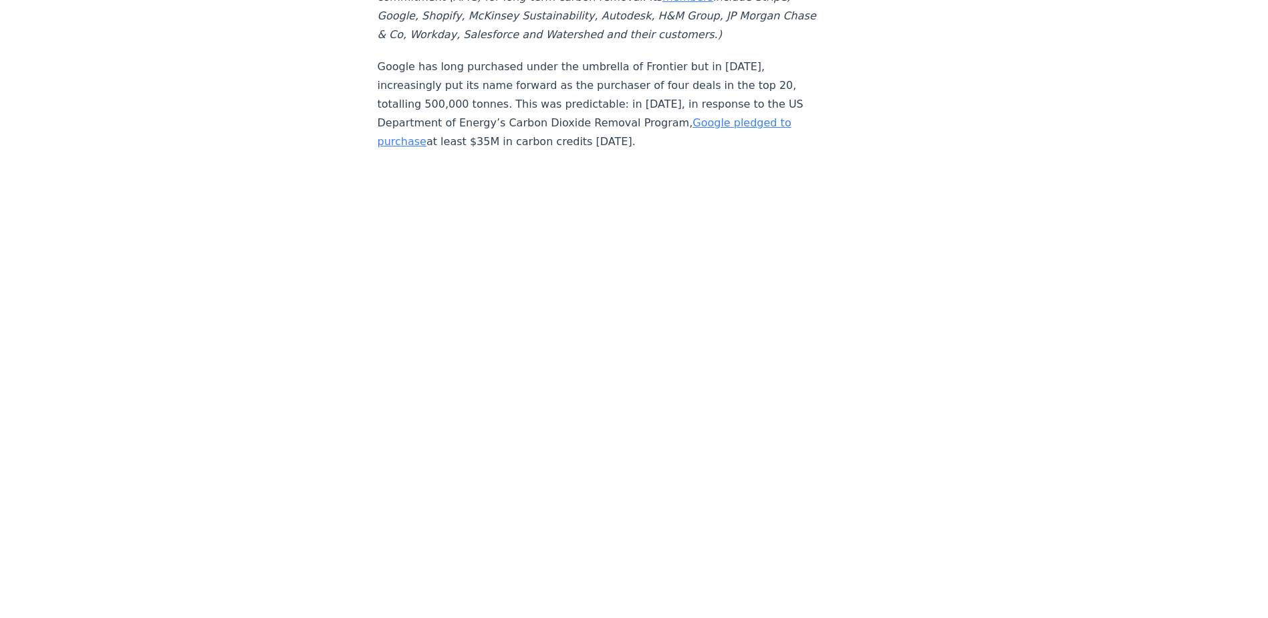
scroll to position [3632, 0]
